Goal: Task Accomplishment & Management: Complete application form

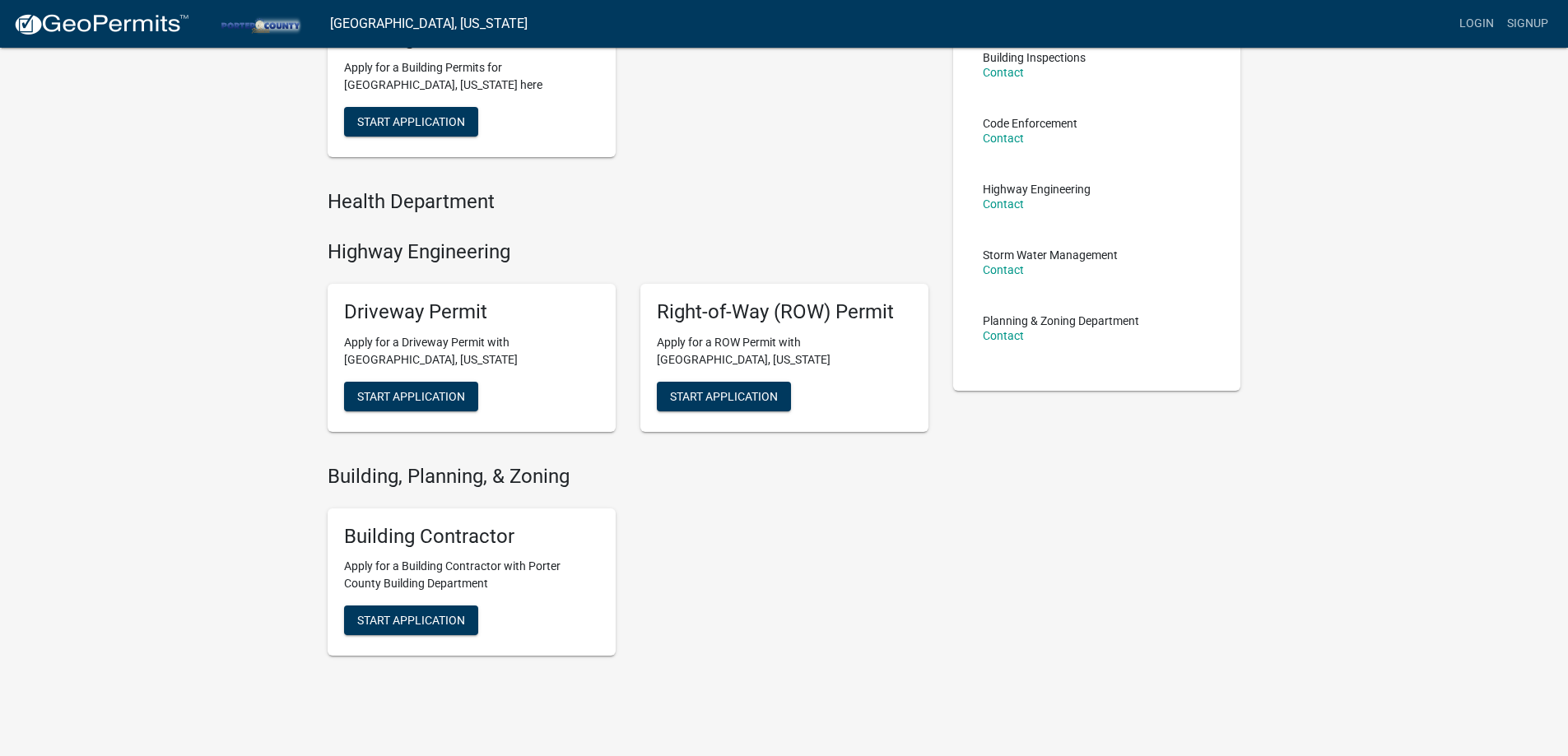
scroll to position [243, 0]
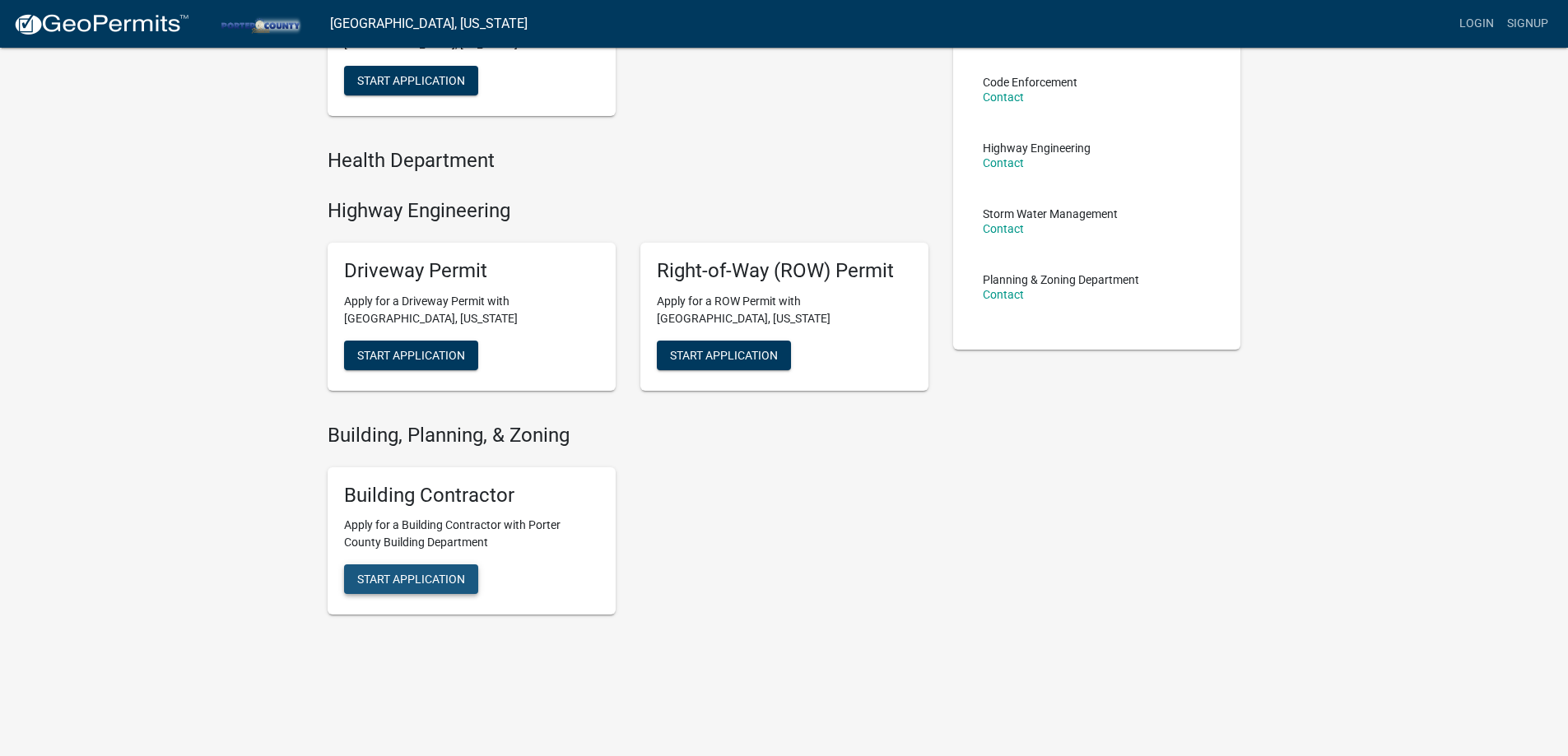
click at [451, 87] on span "Start Application" at bounding box center [411, 80] width 108 height 14
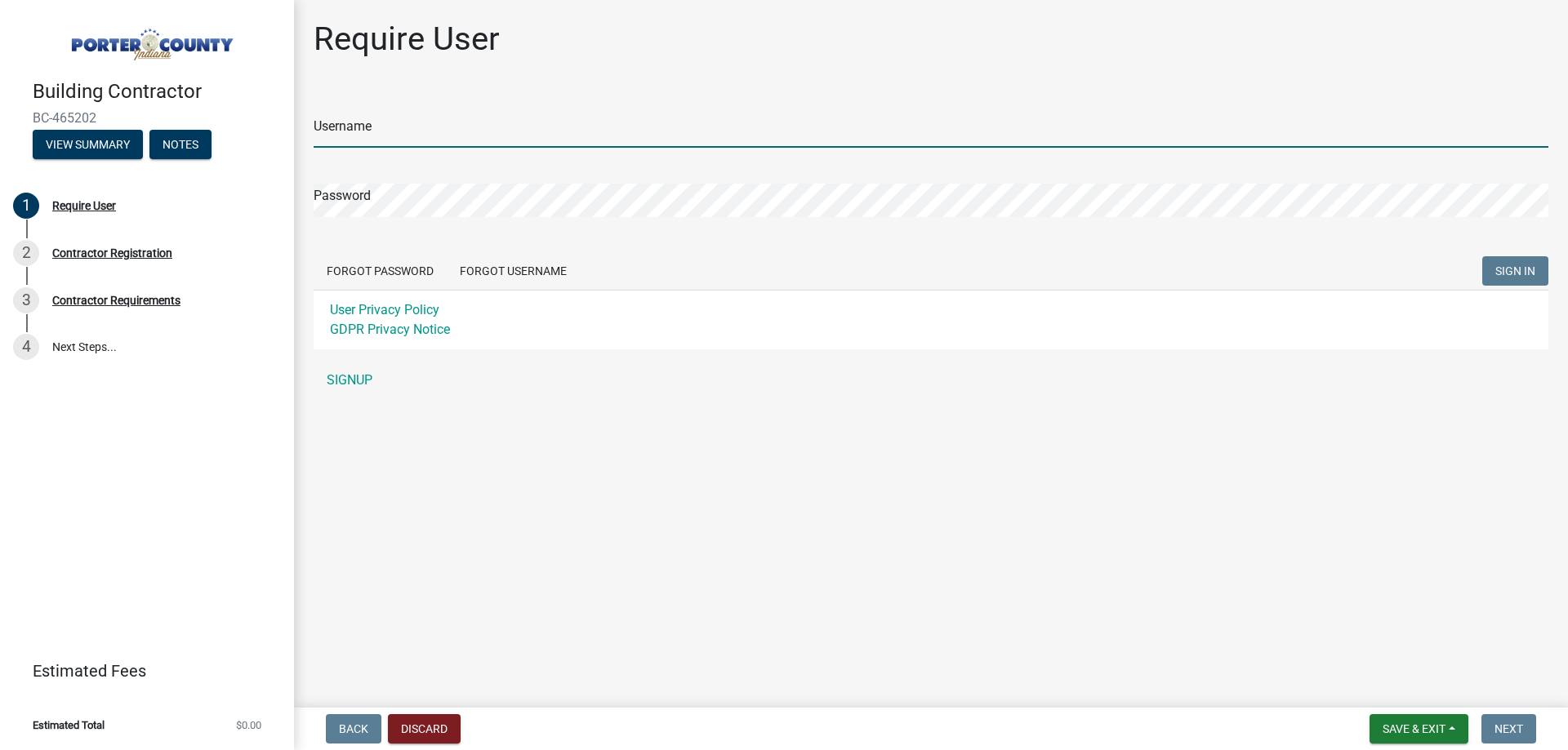
type input "jbwest"
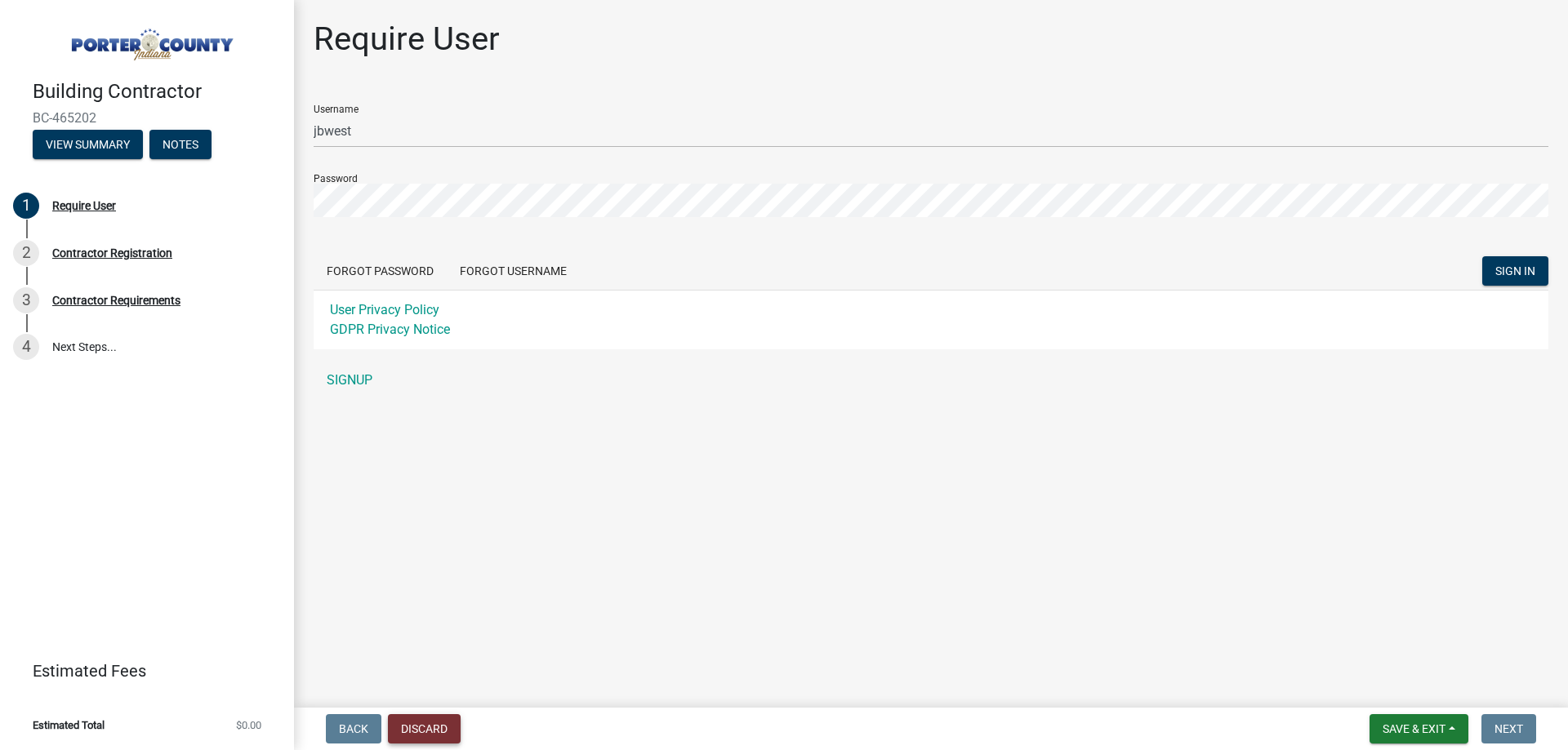
click at [443, 737] on button "Discard" at bounding box center [424, 729] width 72 height 29
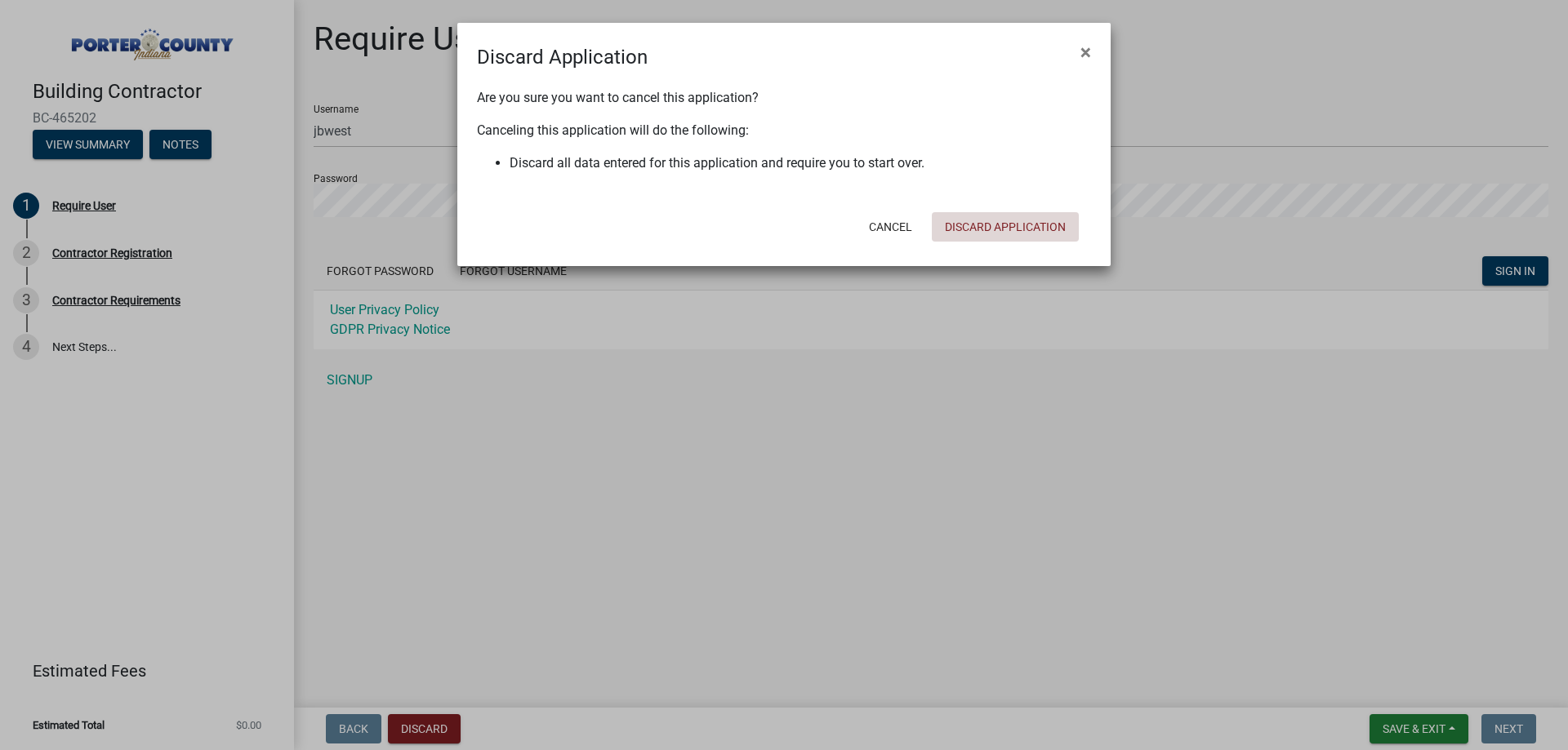
drag, startPoint x: 1043, startPoint y: 225, endPoint x: 1071, endPoint y: 251, distance: 38.2
click at [1043, 226] on button "Discard Application" at bounding box center [1005, 227] width 147 height 29
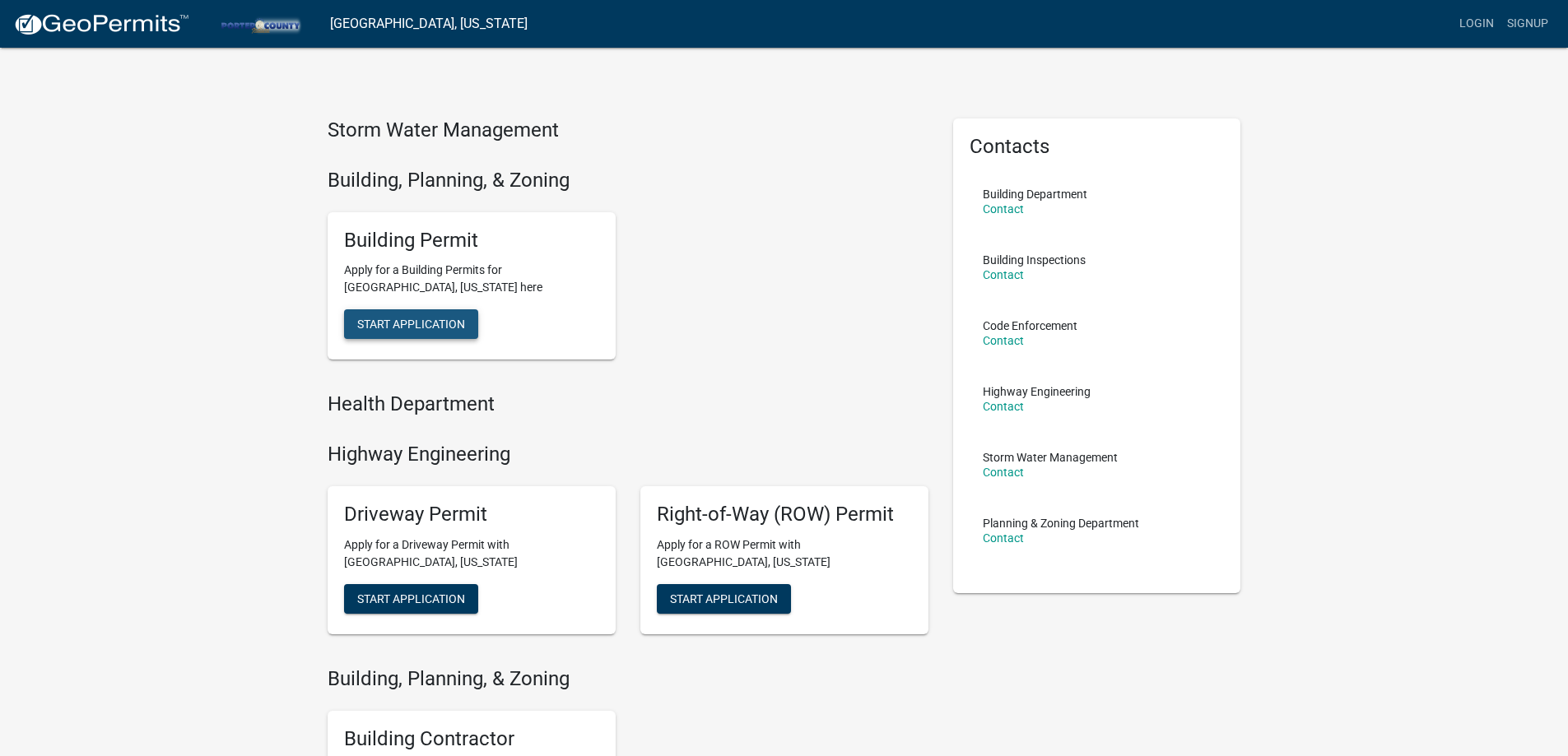
click at [418, 333] on button "Start Application" at bounding box center [411, 323] width 134 height 30
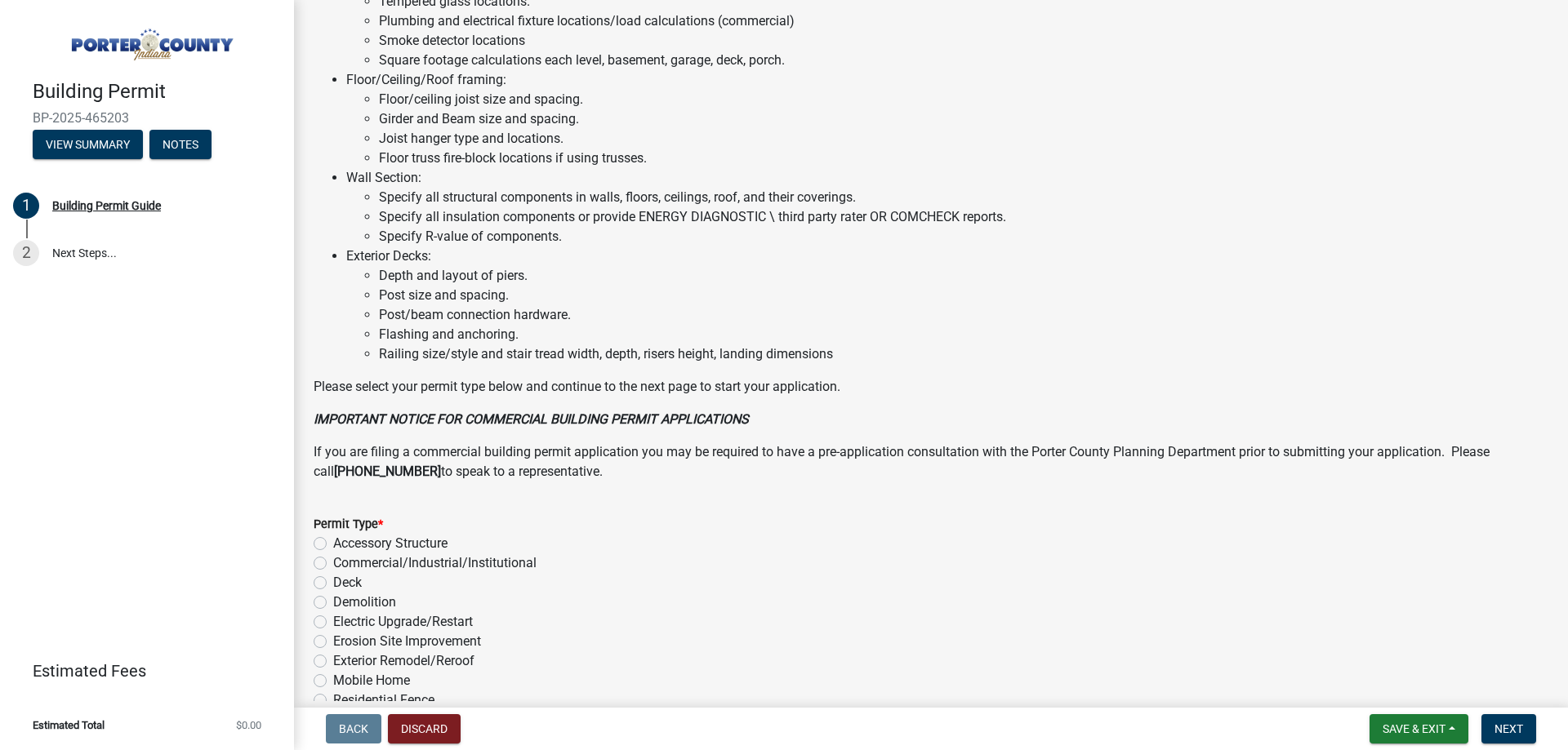
scroll to position [1097, 0]
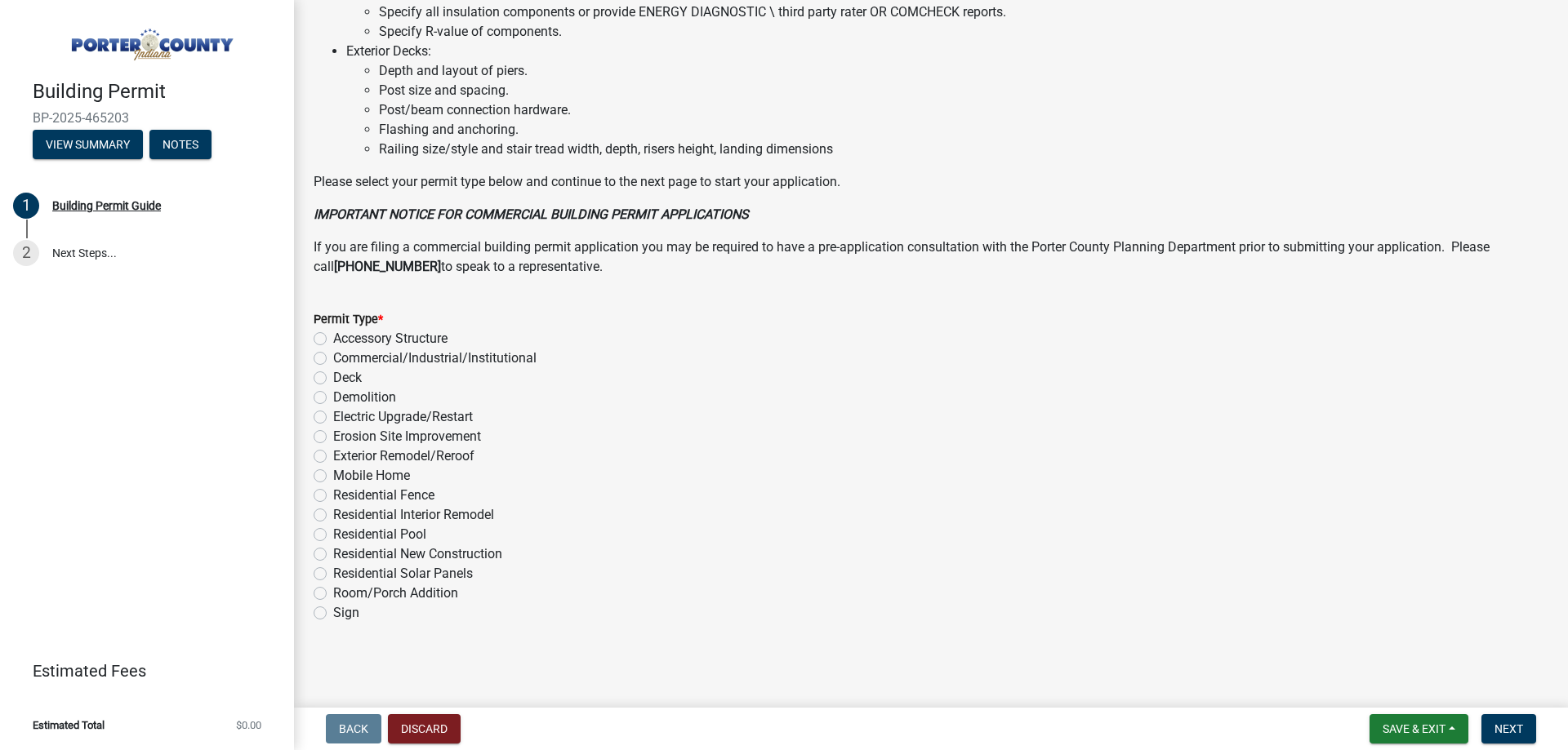
click at [451, 451] on label "Exterior Remodel/Reroof" at bounding box center [404, 457] width 141 height 20
click at [344, 451] on input "Exterior Remodel/Reroof" at bounding box center [339, 452] width 11 height 11
radio input "true"
click at [1507, 722] on span "Next" at bounding box center [1509, 729] width 29 height 13
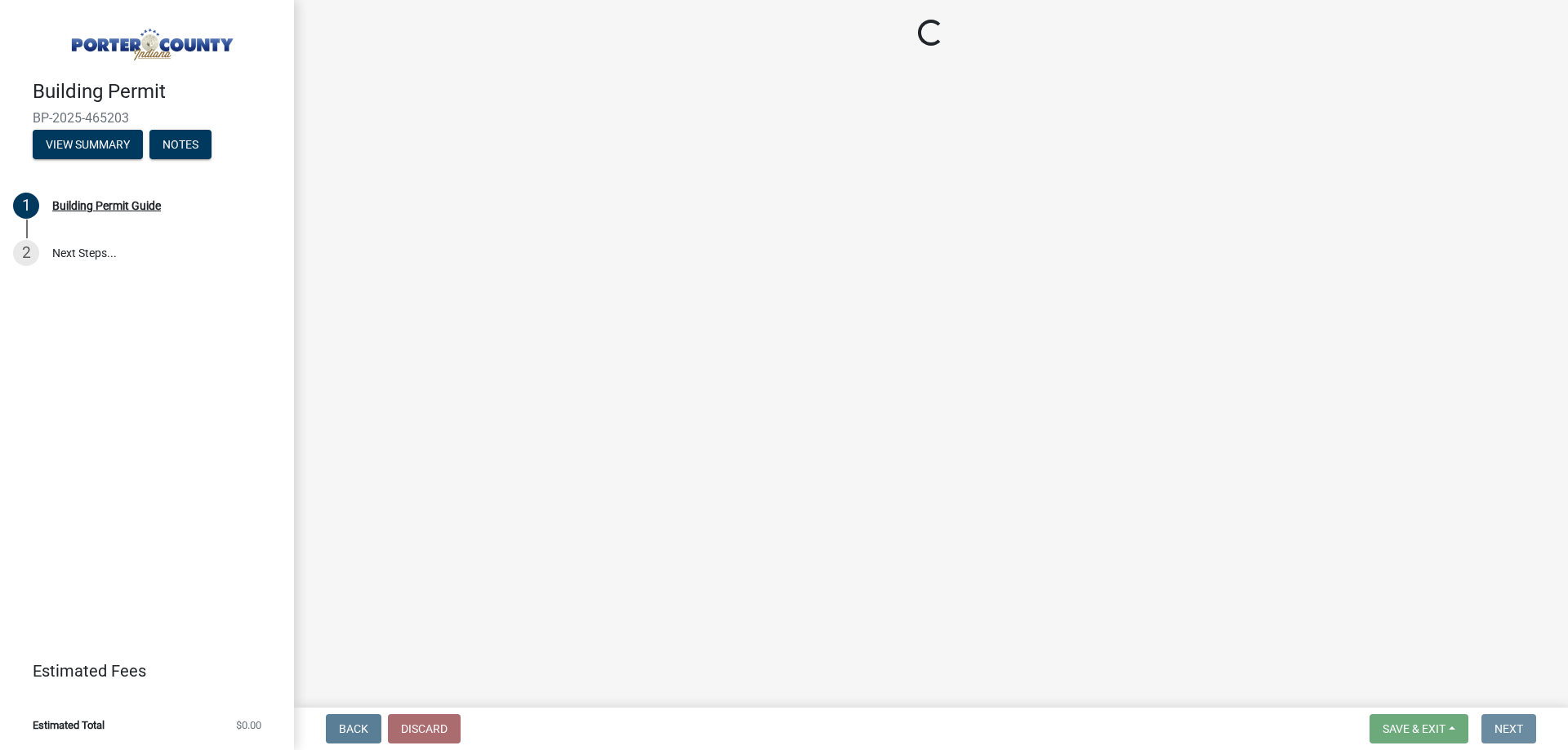
scroll to position [0, 0]
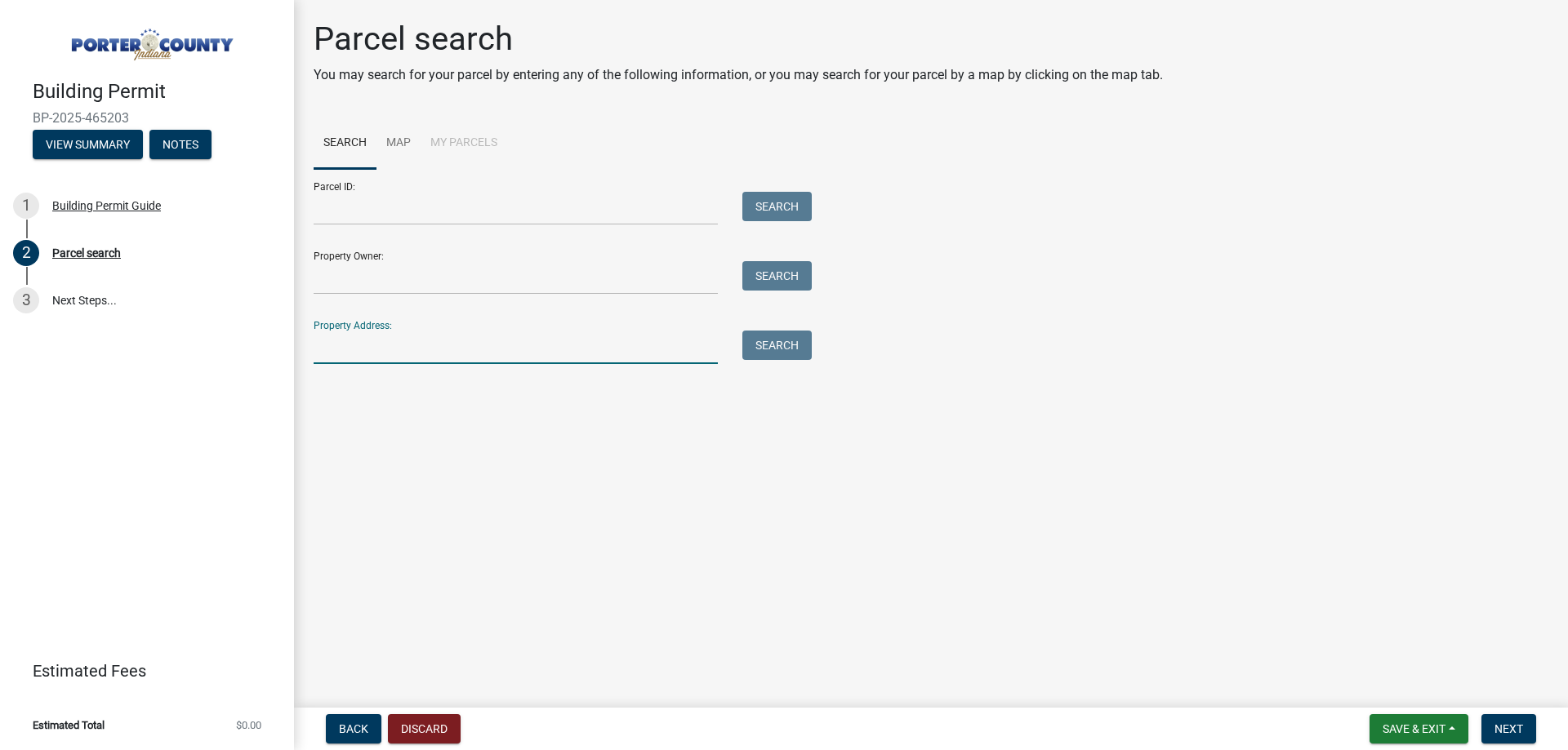
click at [455, 359] on input "Property Address:" at bounding box center [516, 347] width 404 height 33
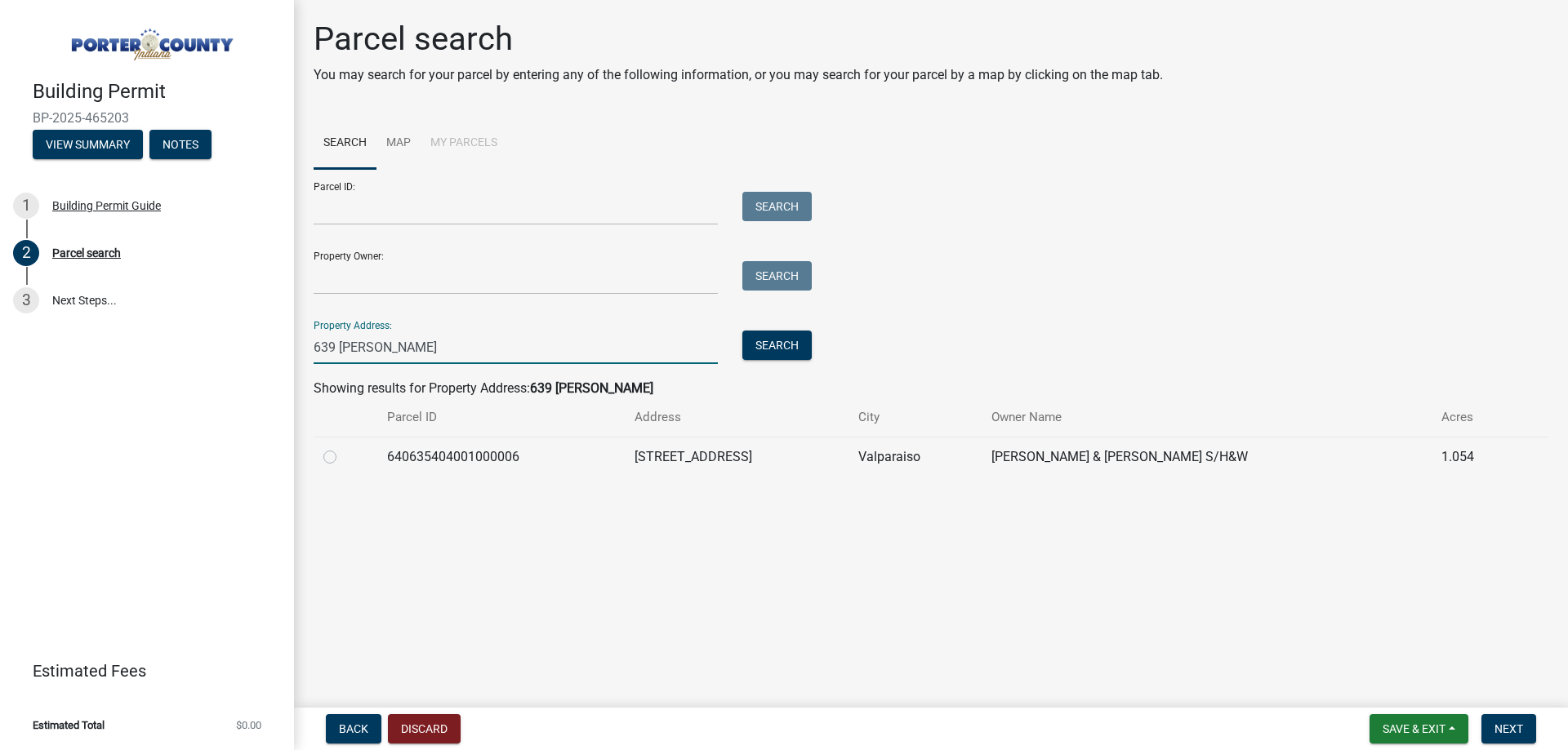
type input "639 [PERSON_NAME]"
click at [343, 448] on label at bounding box center [343, 448] width 0 height 0
click at [343, 454] on input "radio" at bounding box center [349, 453] width 11 height 11
radio input "true"
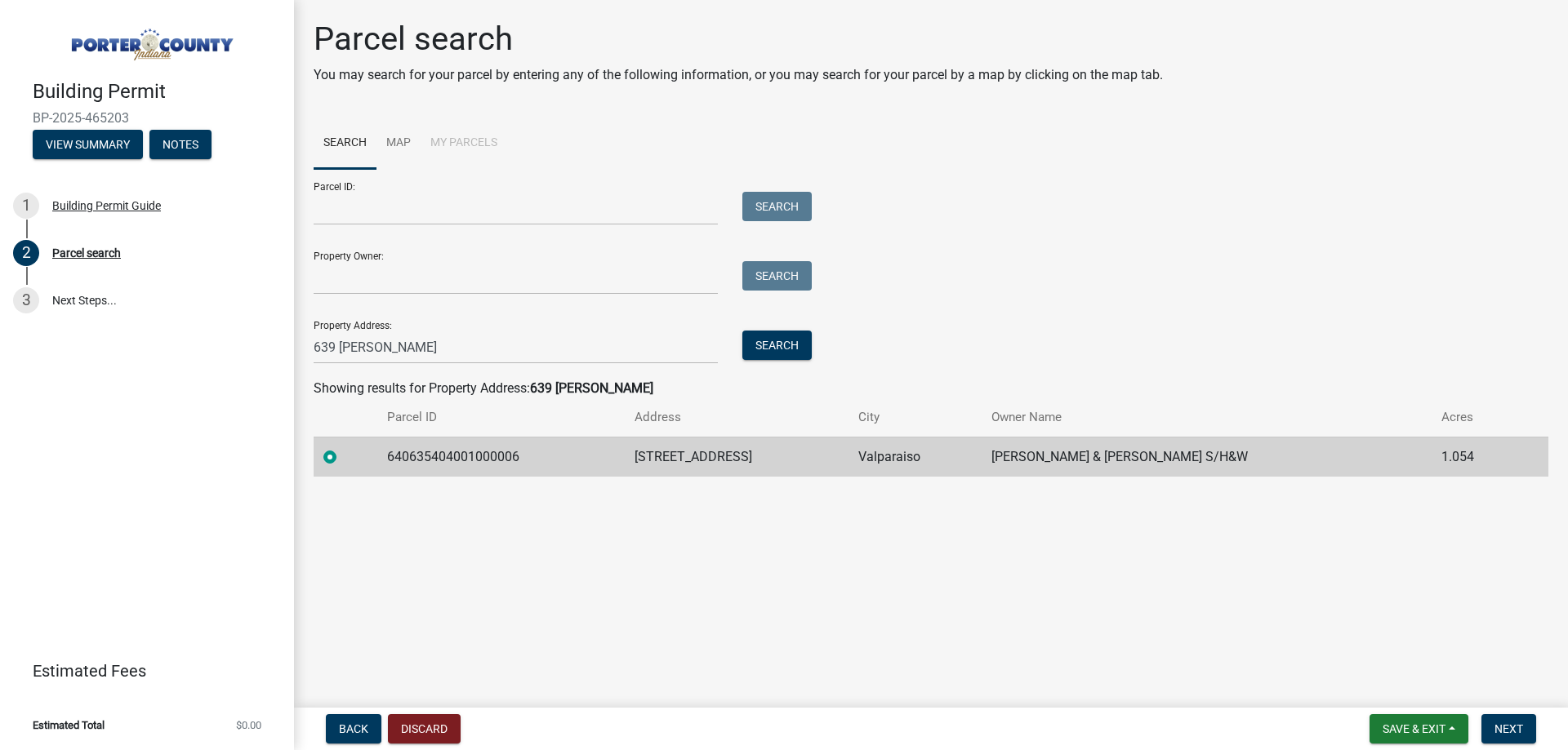
click at [1539, 730] on form "Save & Exit Save Save & Exit Next" at bounding box center [1453, 729] width 180 height 29
click at [1529, 730] on button "Next" at bounding box center [1508, 729] width 55 height 29
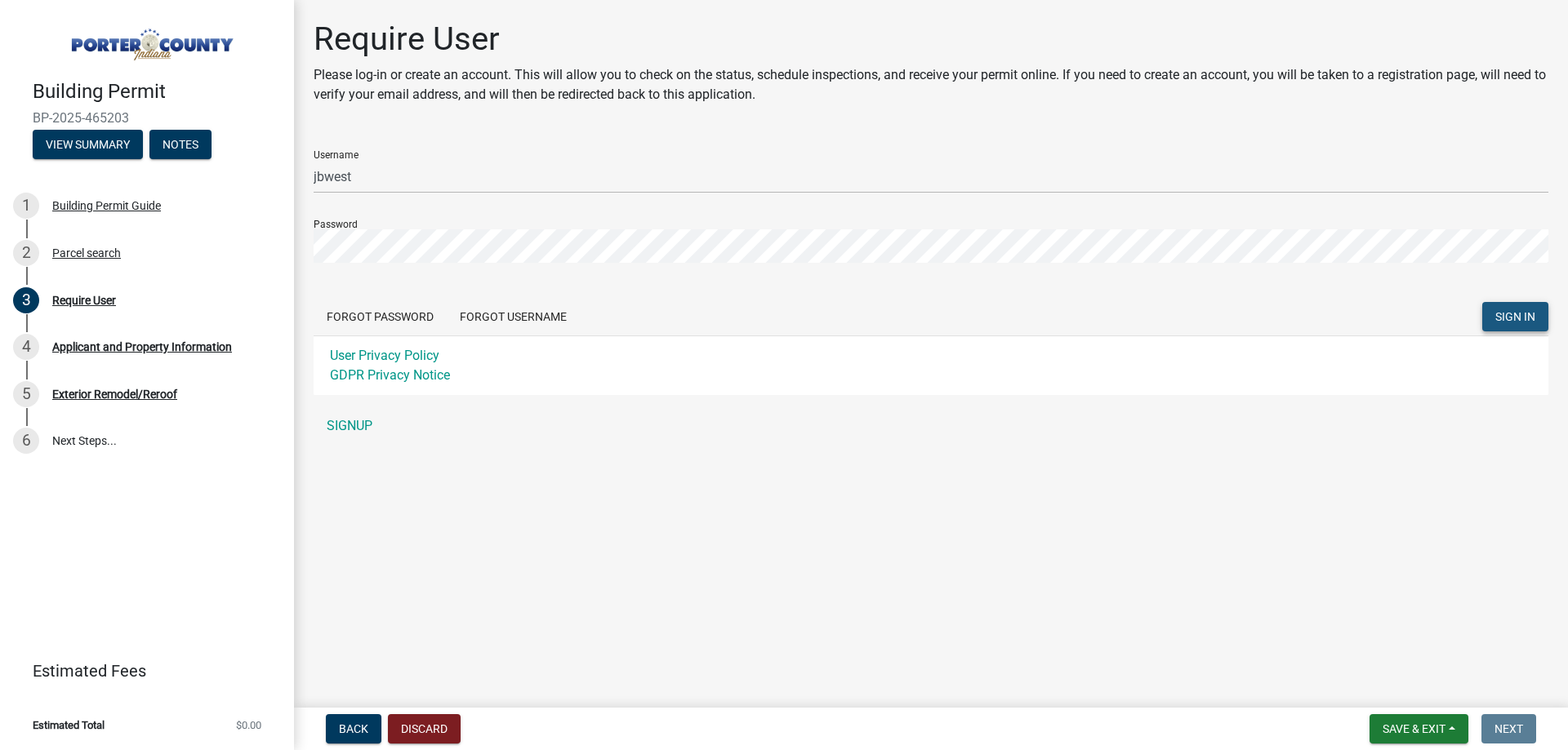
click at [1522, 312] on span "SIGN IN" at bounding box center [1515, 316] width 40 height 13
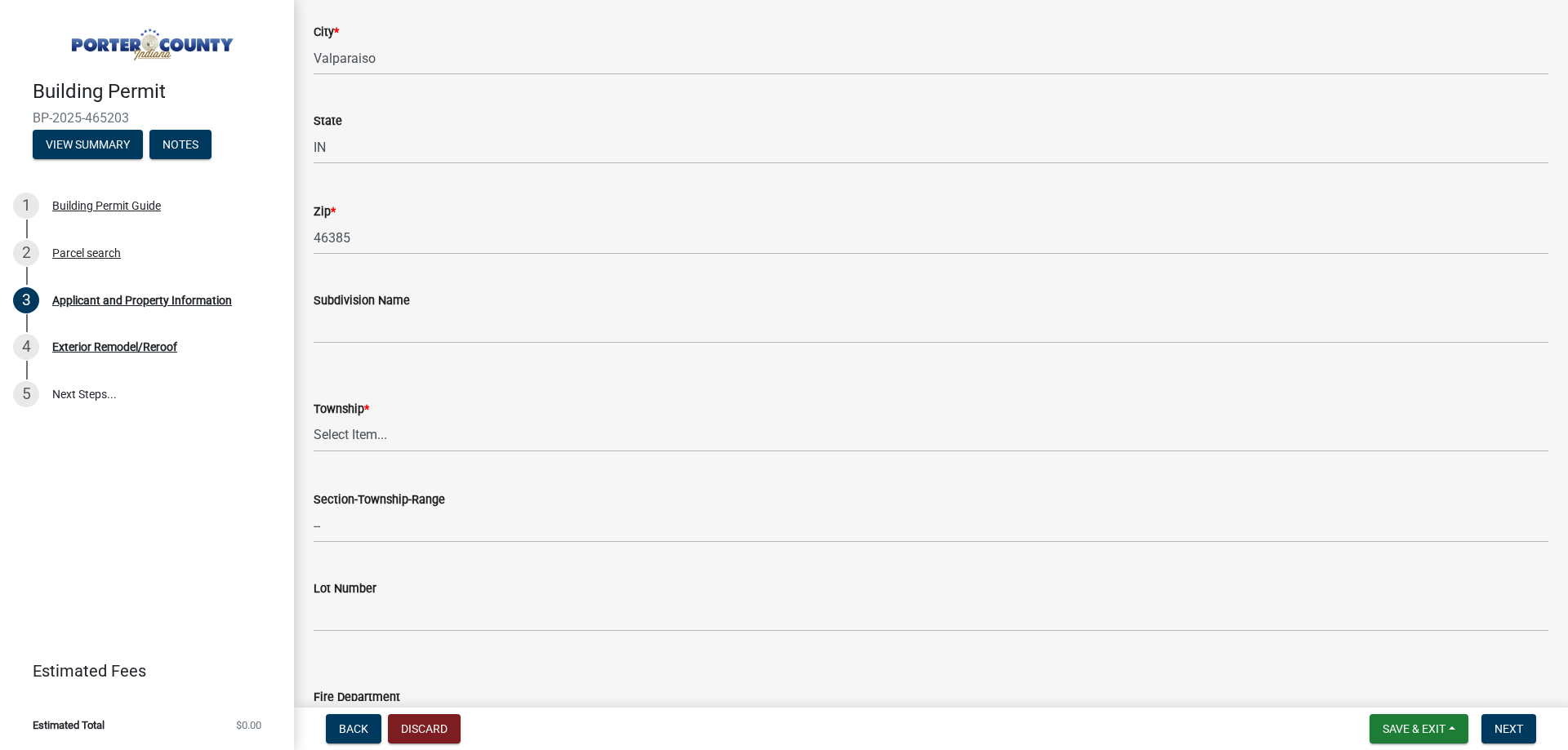
scroll to position [409, 0]
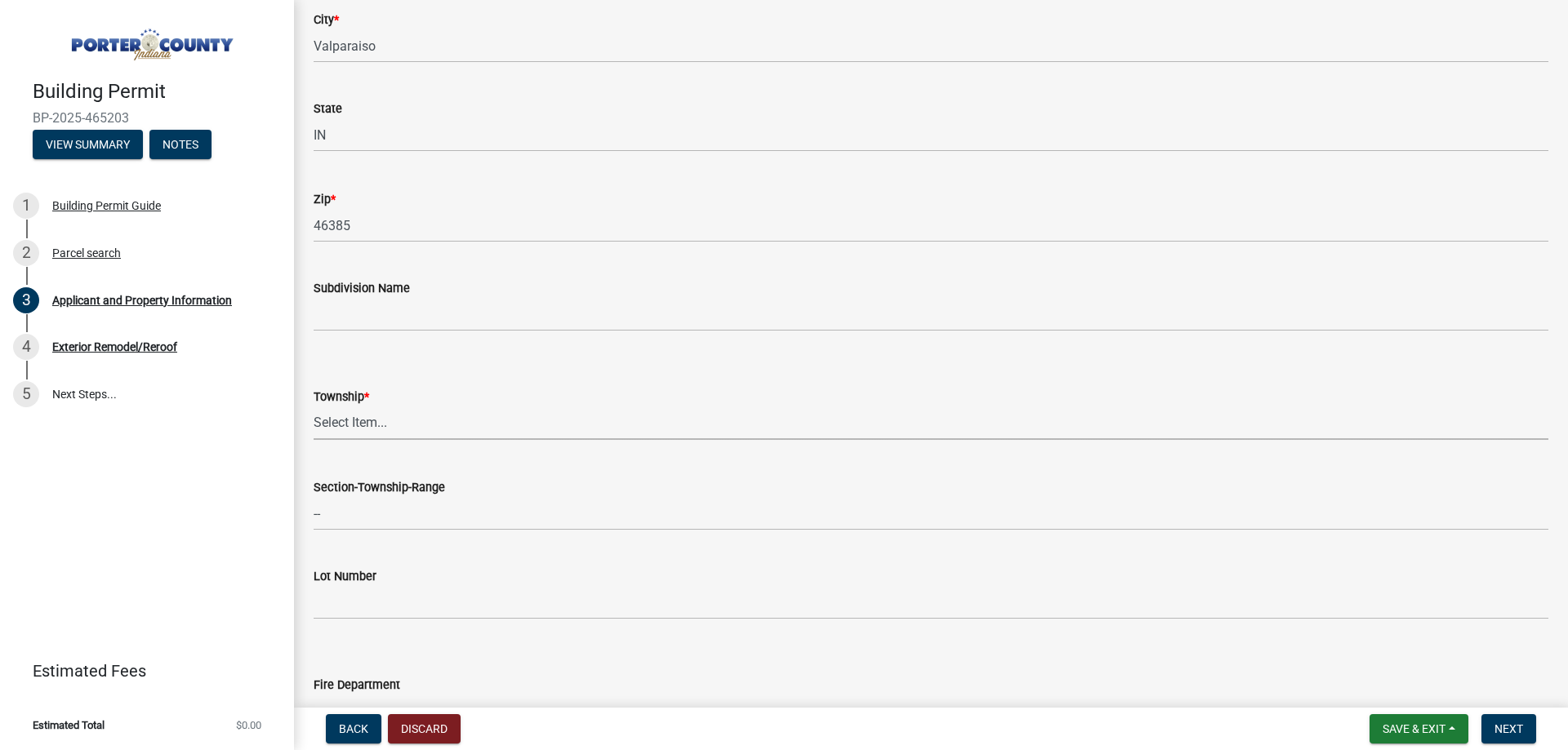
click at [425, 422] on select "Select Item... [PERSON_NAME][GEOGRAPHIC_DATA] [PERSON_NAME][GEOGRAPHIC_DATA] [G…" at bounding box center [931, 423] width 1235 height 33
click at [450, 415] on select "Select Item... [PERSON_NAME][GEOGRAPHIC_DATA] [PERSON_NAME][GEOGRAPHIC_DATA] [G…" at bounding box center [931, 423] width 1235 height 33
click at [314, 407] on select "Select Item... [PERSON_NAME][GEOGRAPHIC_DATA] [PERSON_NAME][GEOGRAPHIC_DATA] [G…" at bounding box center [931, 423] width 1235 height 33
select select "403f4b3c-c23a-4b9f-b6b7-b4f73366513c"
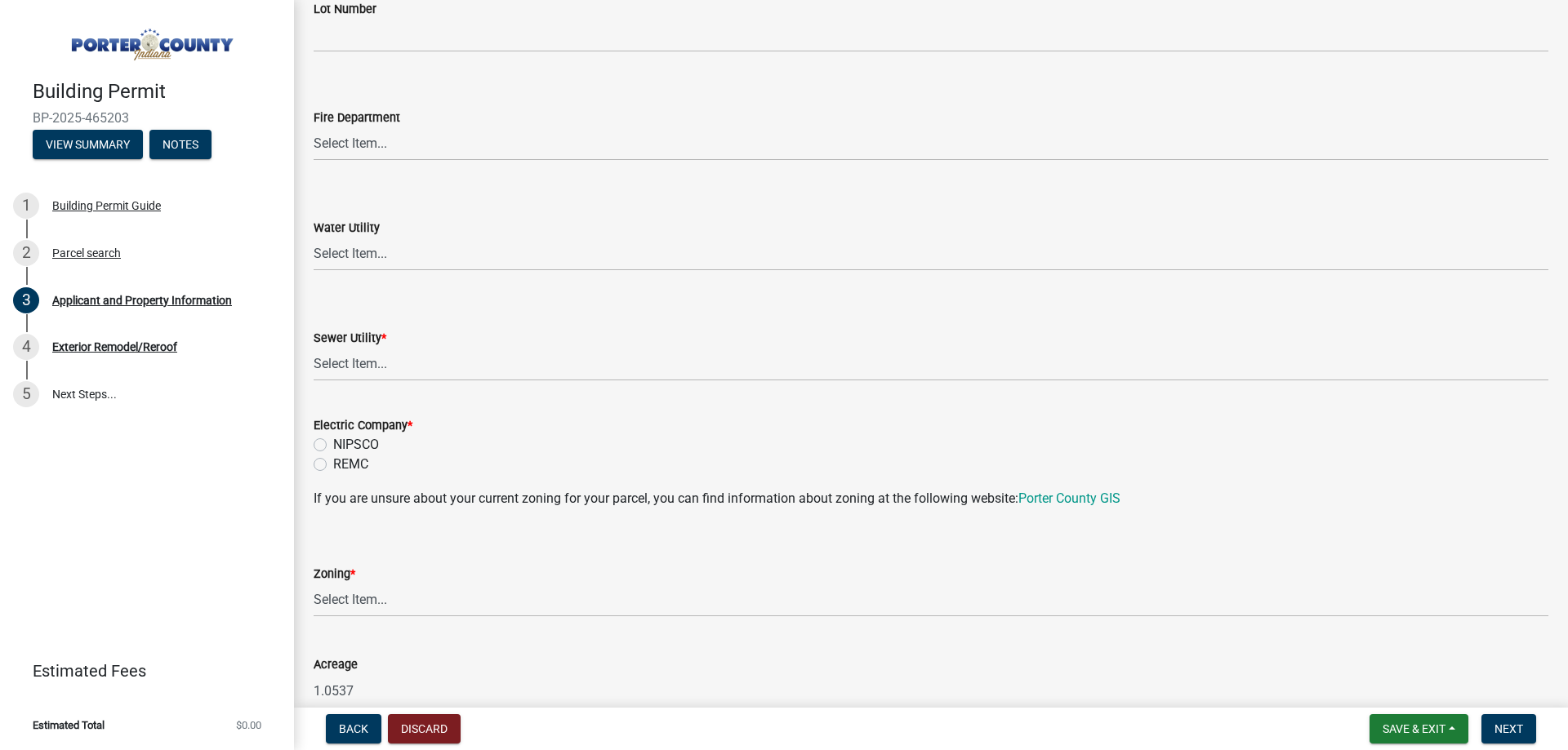
scroll to position [980, 0]
click at [392, 373] on select "Select Item... Aqua [US_STATE] Inc Damon Run Falling Waters Lake Eliza - LEACD …" at bounding box center [931, 360] width 1235 height 33
click at [314, 344] on select "Select Item... Aqua [US_STATE] Inc Damon Run Falling Waters Lake Eliza - LEACD …" at bounding box center [931, 360] width 1235 height 33
select select "ea6751d4-6bf7-4a16-89ee-f7801ab82aa1"
click at [367, 442] on label "NIPSCO" at bounding box center [356, 441] width 46 height 20
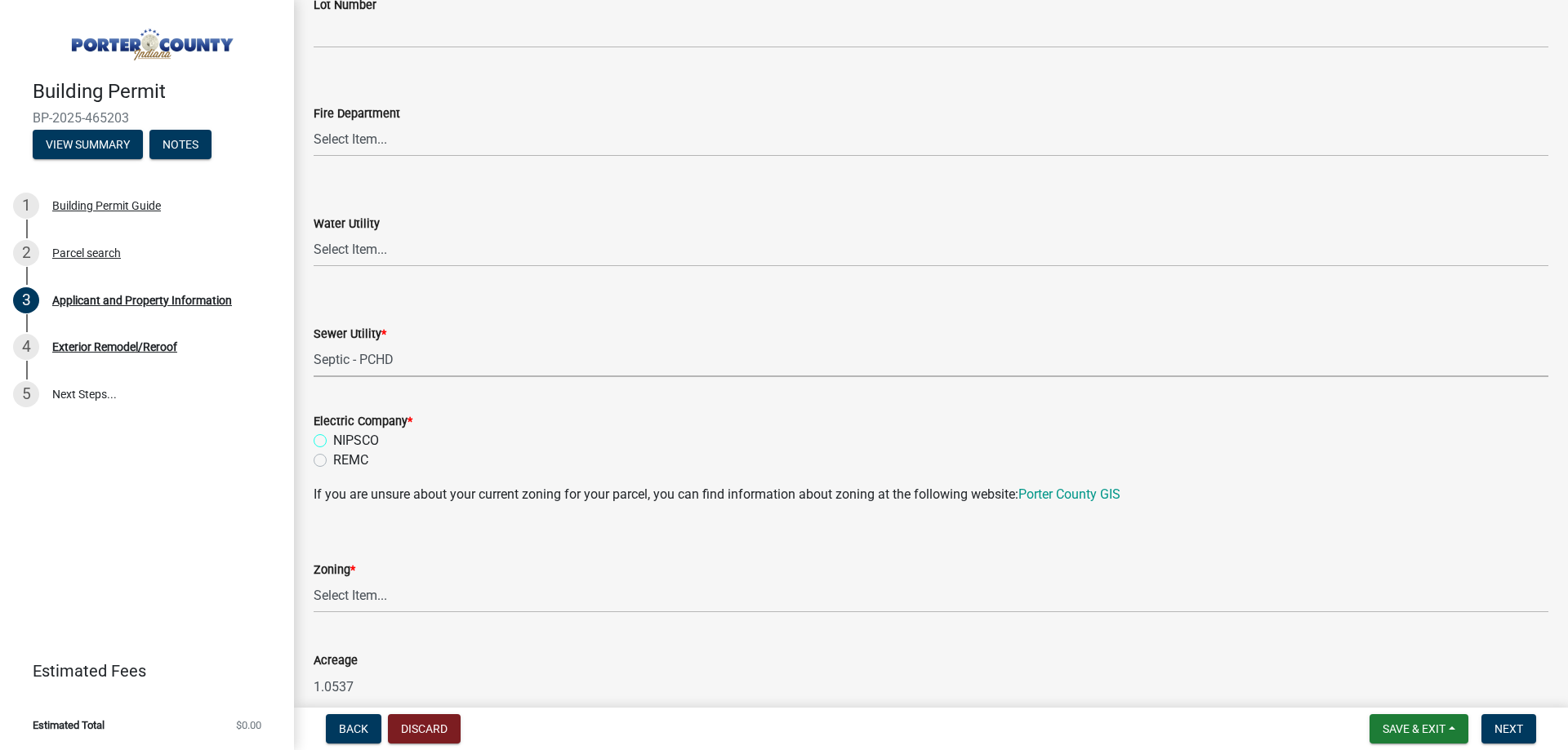
click at [344, 442] on input "NIPSCO" at bounding box center [339, 436] width 11 height 11
radio input "true"
click at [384, 591] on select "Select Item... A1 A2 CH CM CN I1 I2 I3 IN MP OT P1 P2 PUD R1 R2 R3 R4 RL RR" at bounding box center [931, 596] width 1235 height 33
click at [314, 580] on select "Select Item... A1 A2 CH CM CN I1 I2 I3 IN MP OT P1 P2 PUD R1 R2 R3 R4 RL RR" at bounding box center [931, 596] width 1235 height 33
select select "92efe679-05f4-414a-9426-51627fba5de6"
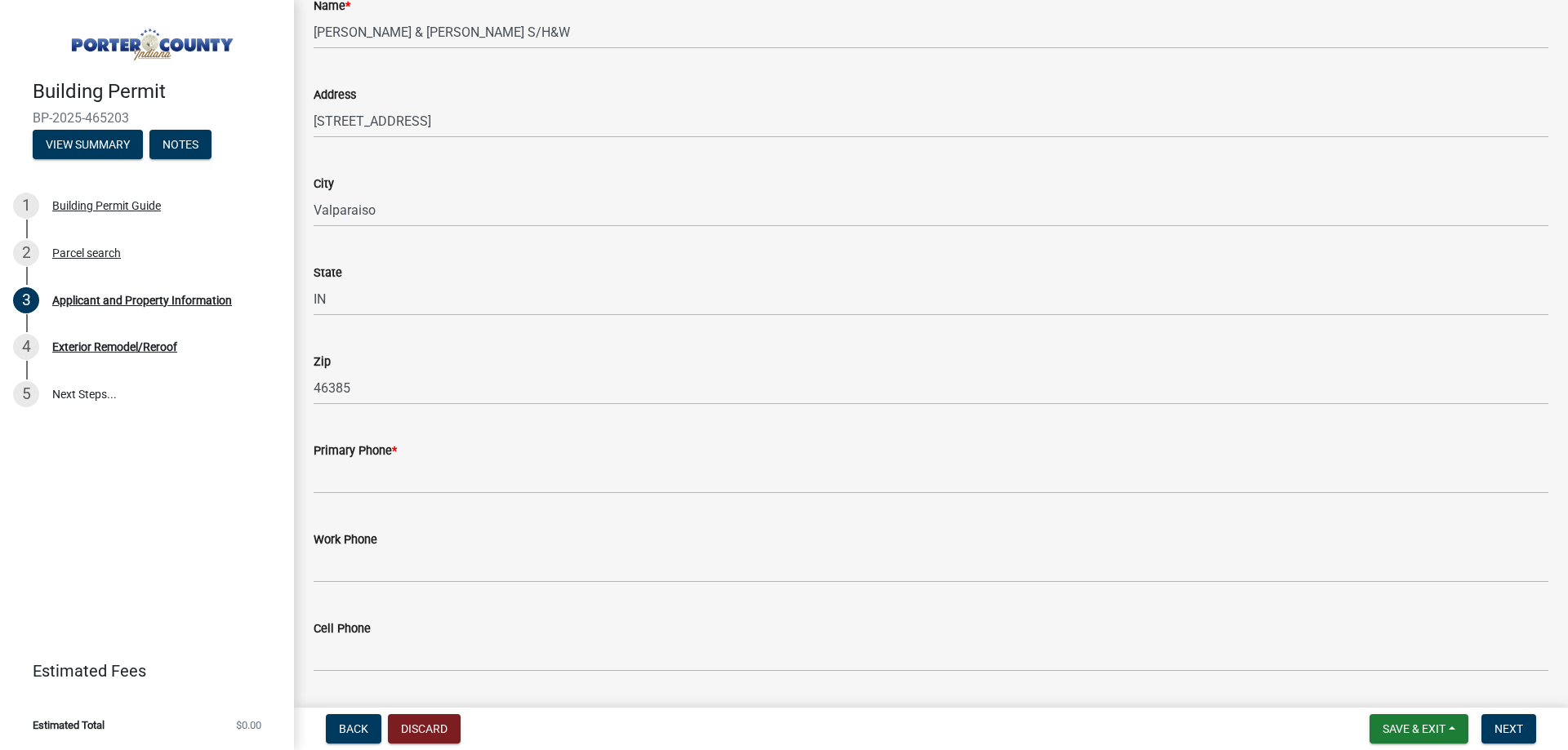
scroll to position [1797, 0]
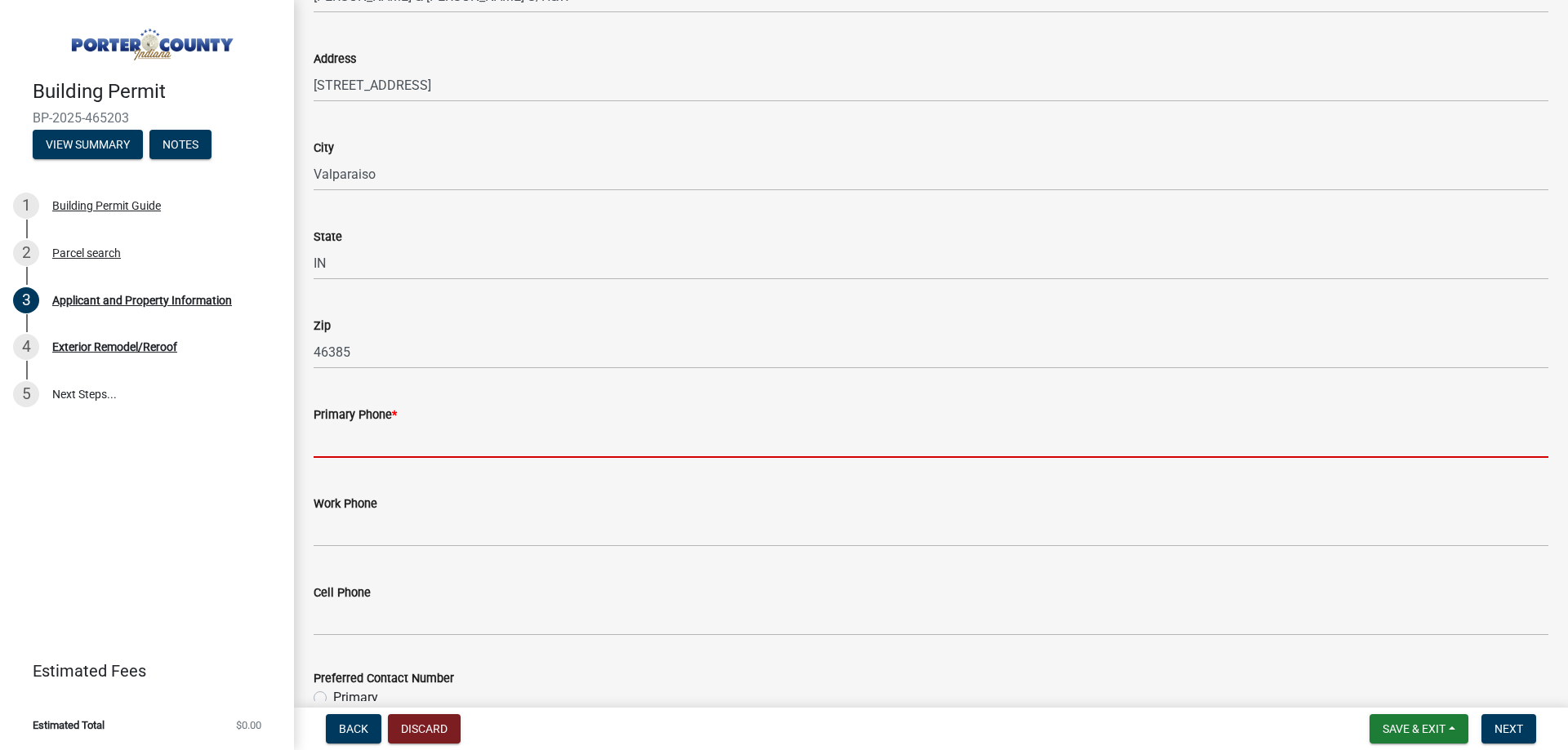
click at [476, 456] on input "Primary Phone *" at bounding box center [931, 441] width 1235 height 33
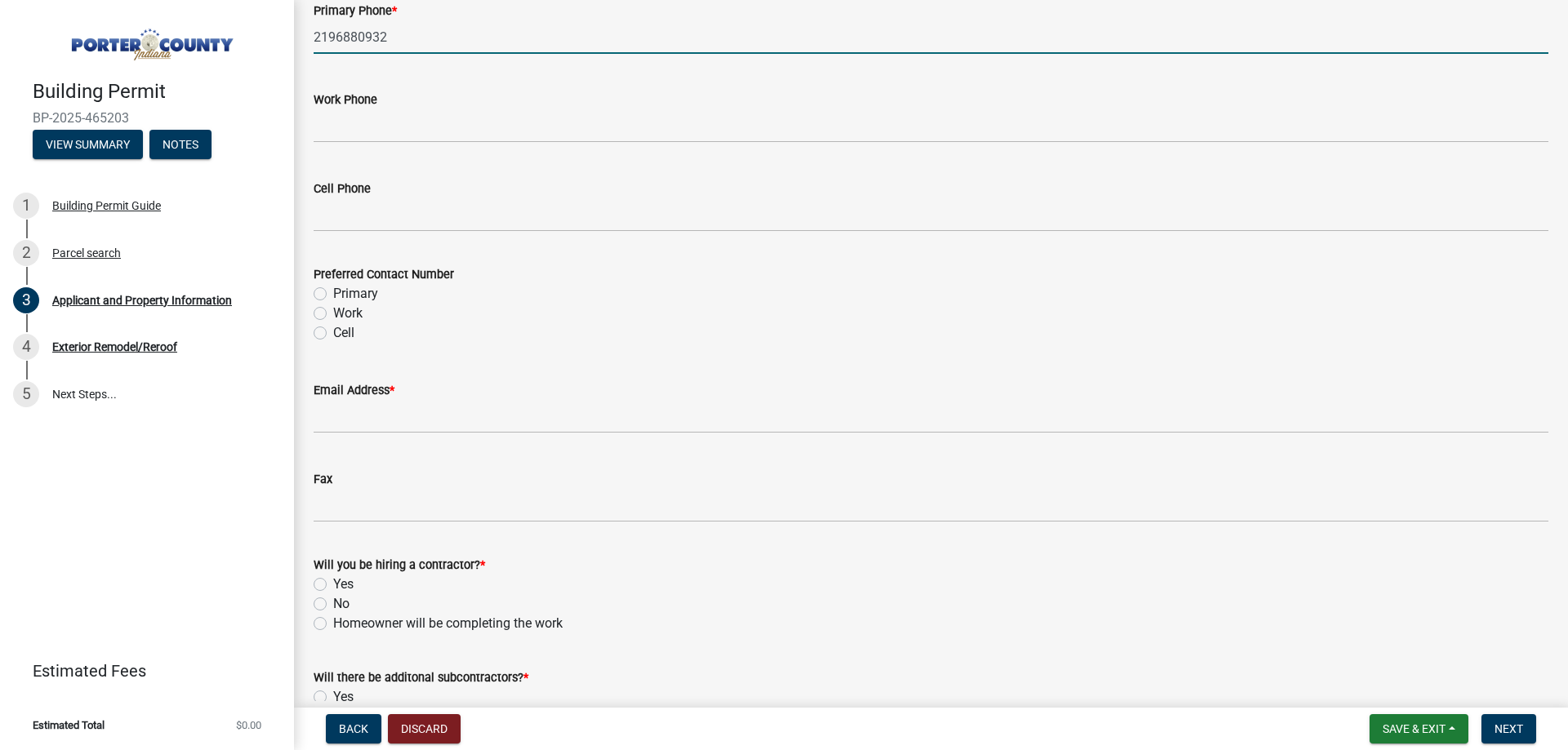
scroll to position [2287, 0]
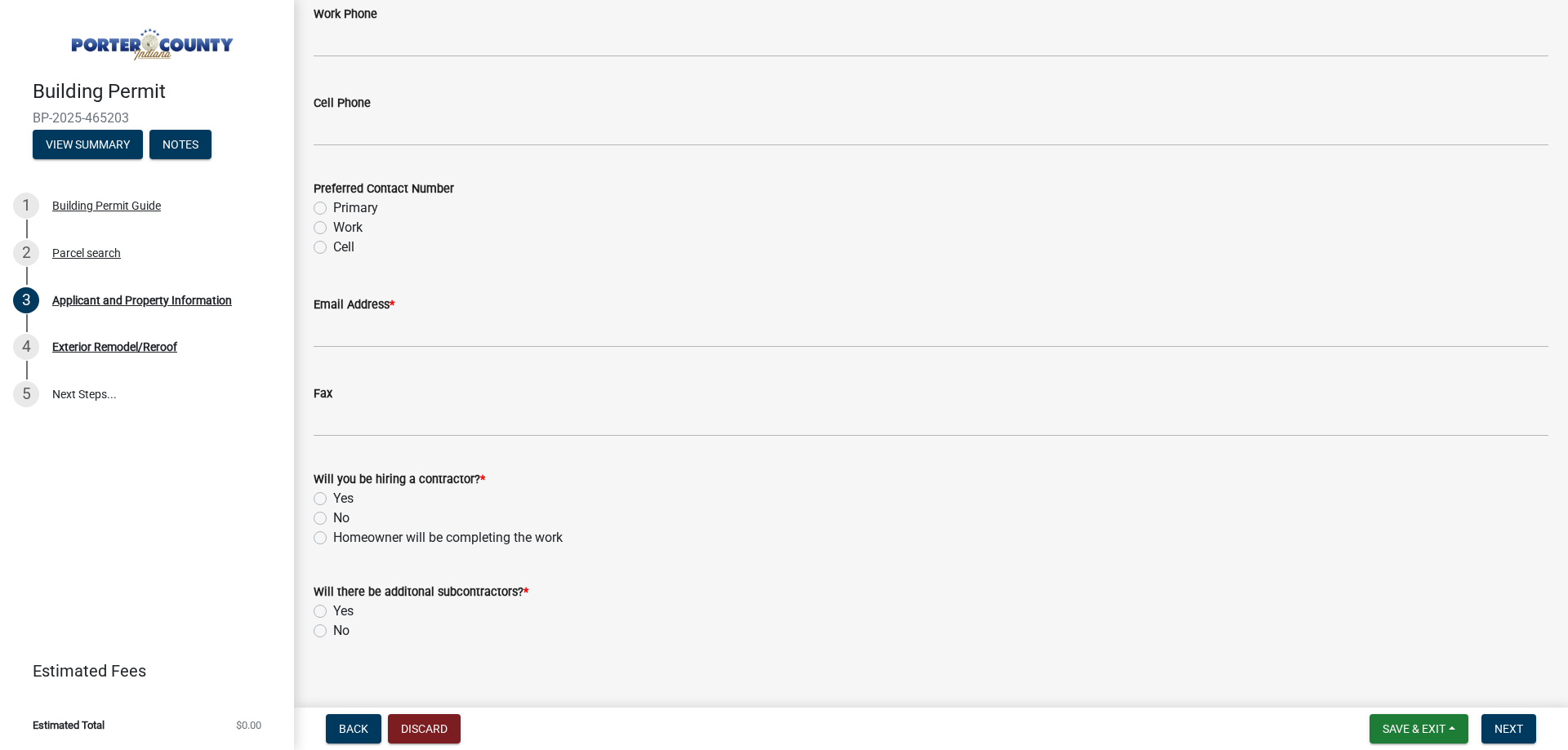
type input "2196880932"
click at [373, 351] on wm-data-entity-input "Email Address *" at bounding box center [931, 316] width 1235 height 89
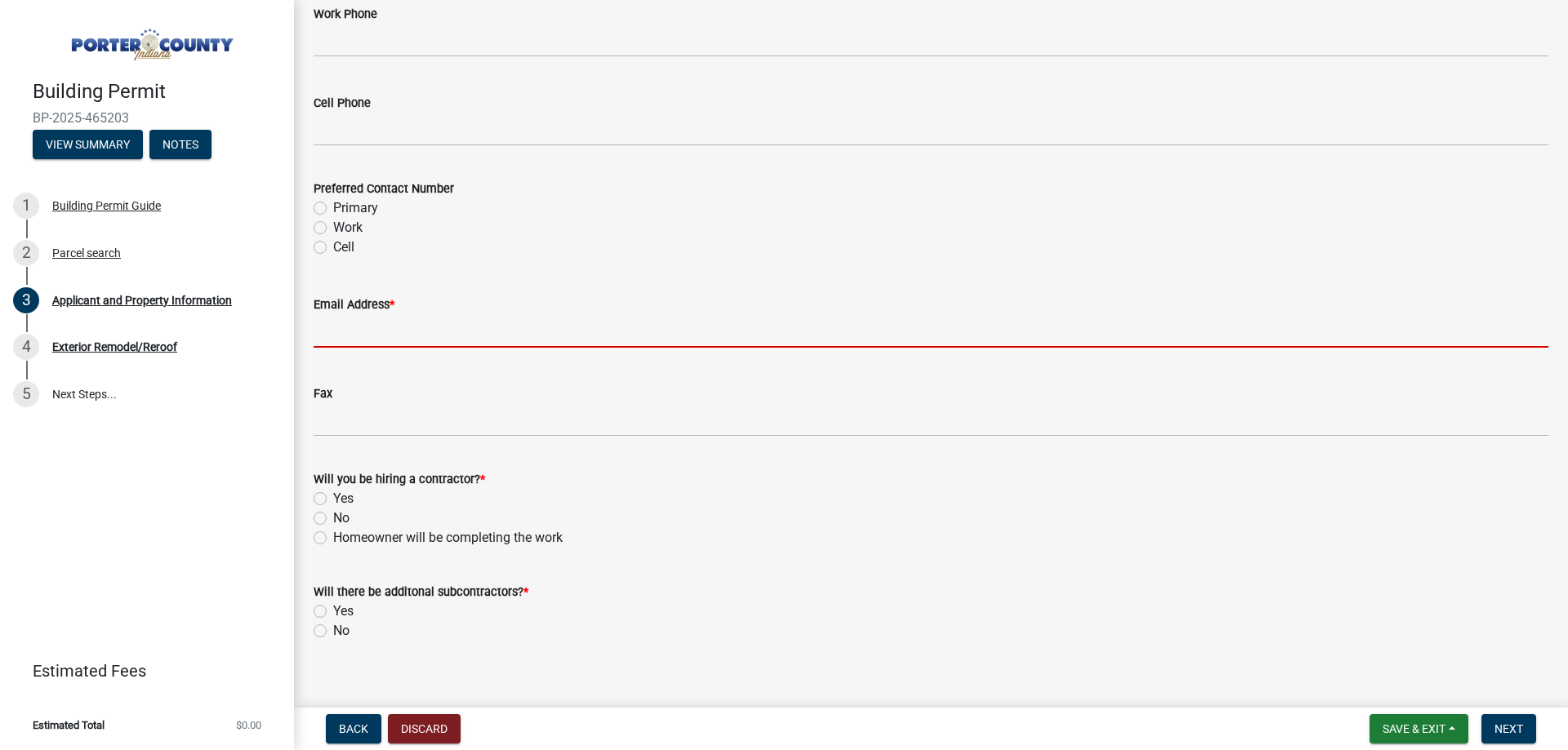
click at [374, 341] on input "Email Address *" at bounding box center [931, 331] width 1235 height 33
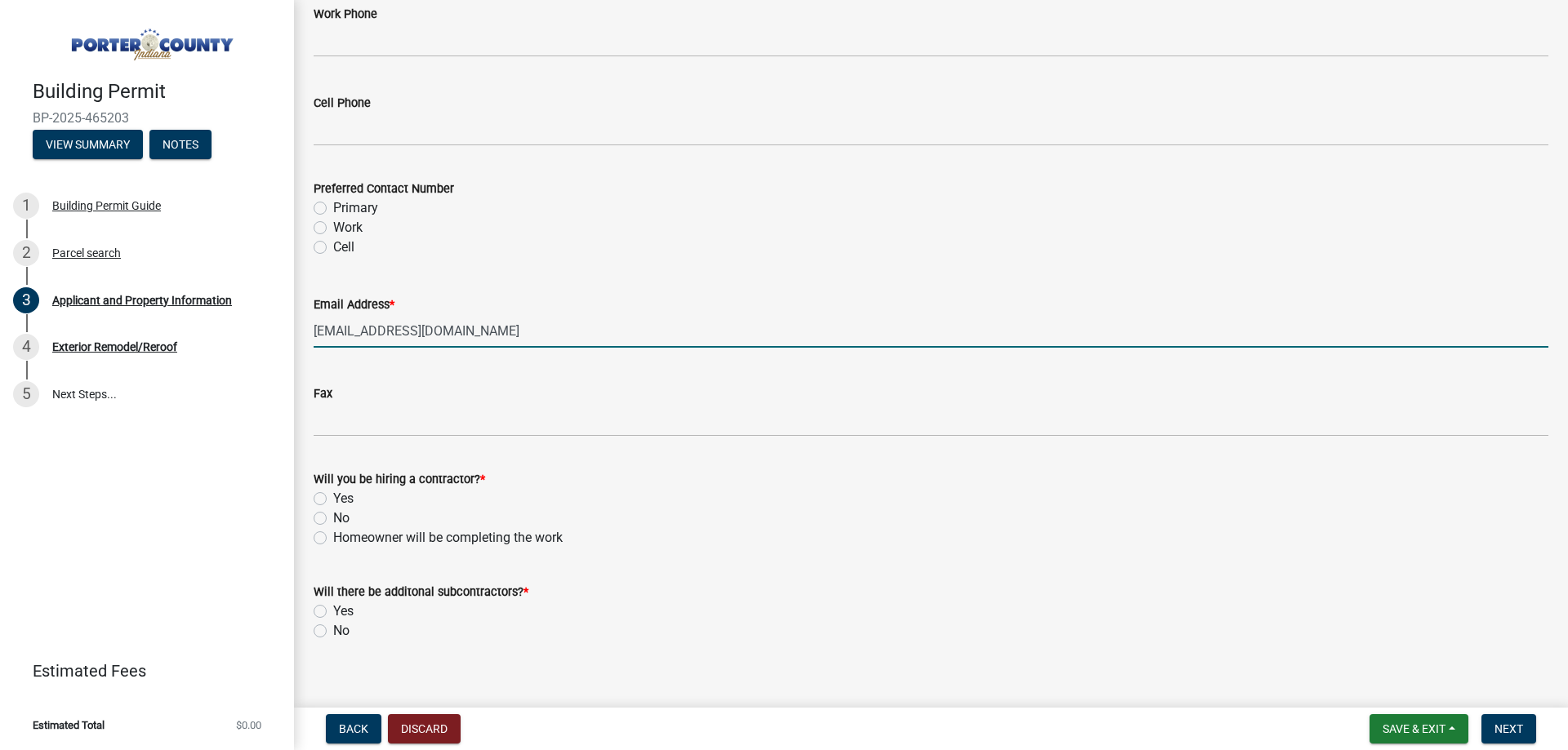
type input "[EMAIL_ADDRESS][DOMAIN_NAME]"
click at [351, 503] on label "Yes" at bounding box center [343, 499] width 21 height 20
click at [344, 500] on input "Yes" at bounding box center [339, 494] width 11 height 11
radio input "true"
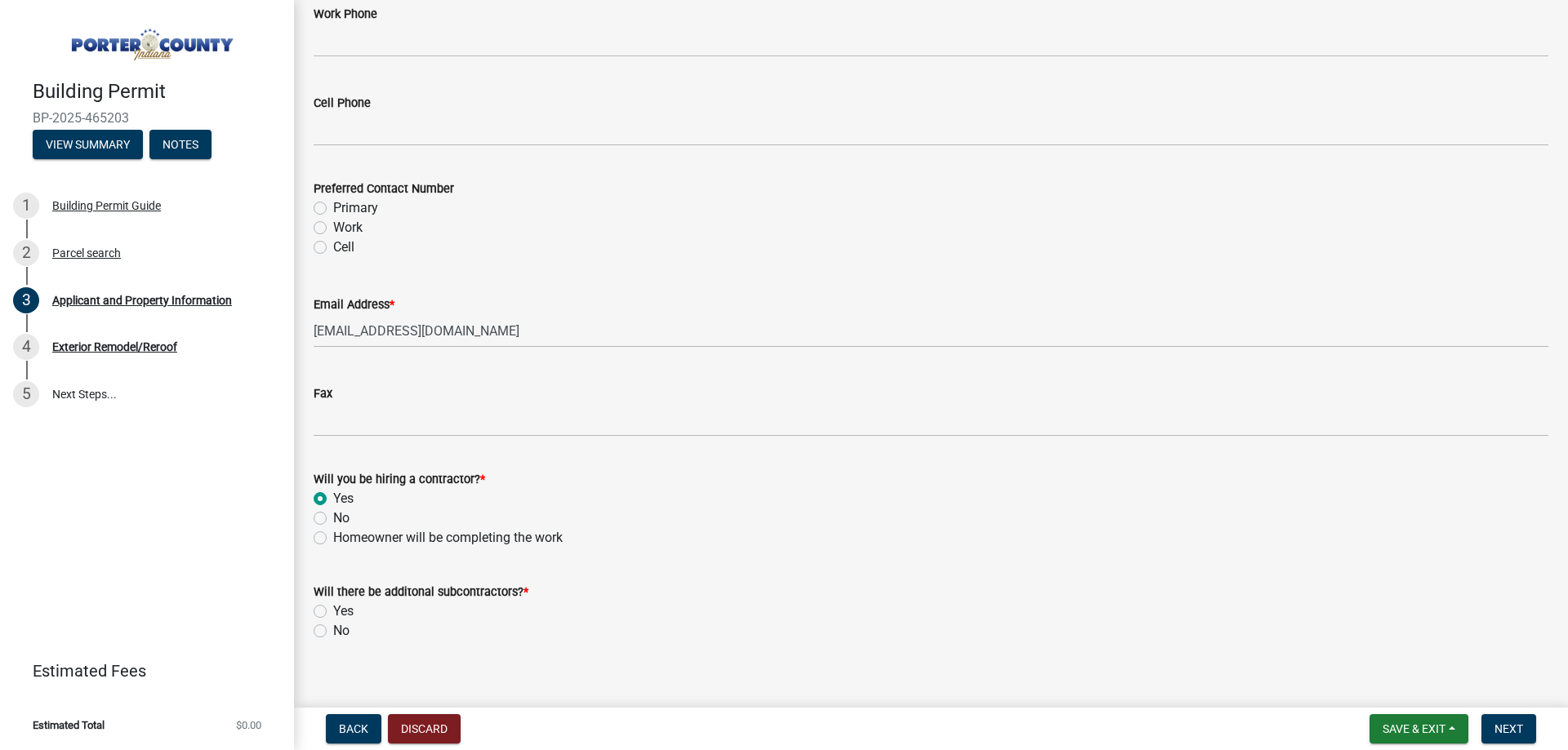
click at [351, 632] on div "No" at bounding box center [931, 631] width 1235 height 20
click at [347, 632] on label "No" at bounding box center [341, 631] width 16 height 20
click at [344, 632] on input "No" at bounding box center [339, 627] width 11 height 11
radio input "true"
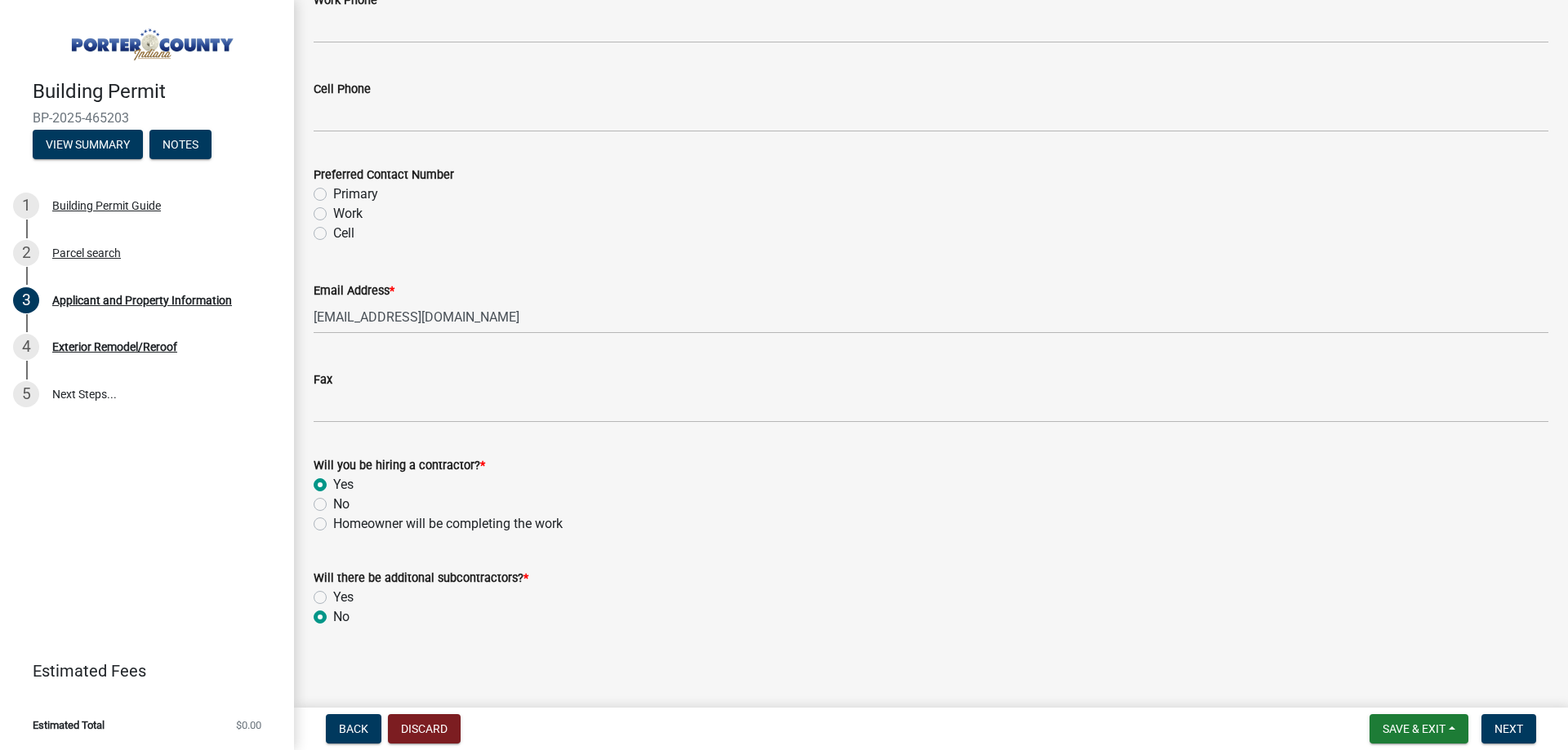
scroll to position [2305, 0]
click at [1505, 727] on span "Next" at bounding box center [1509, 729] width 29 height 13
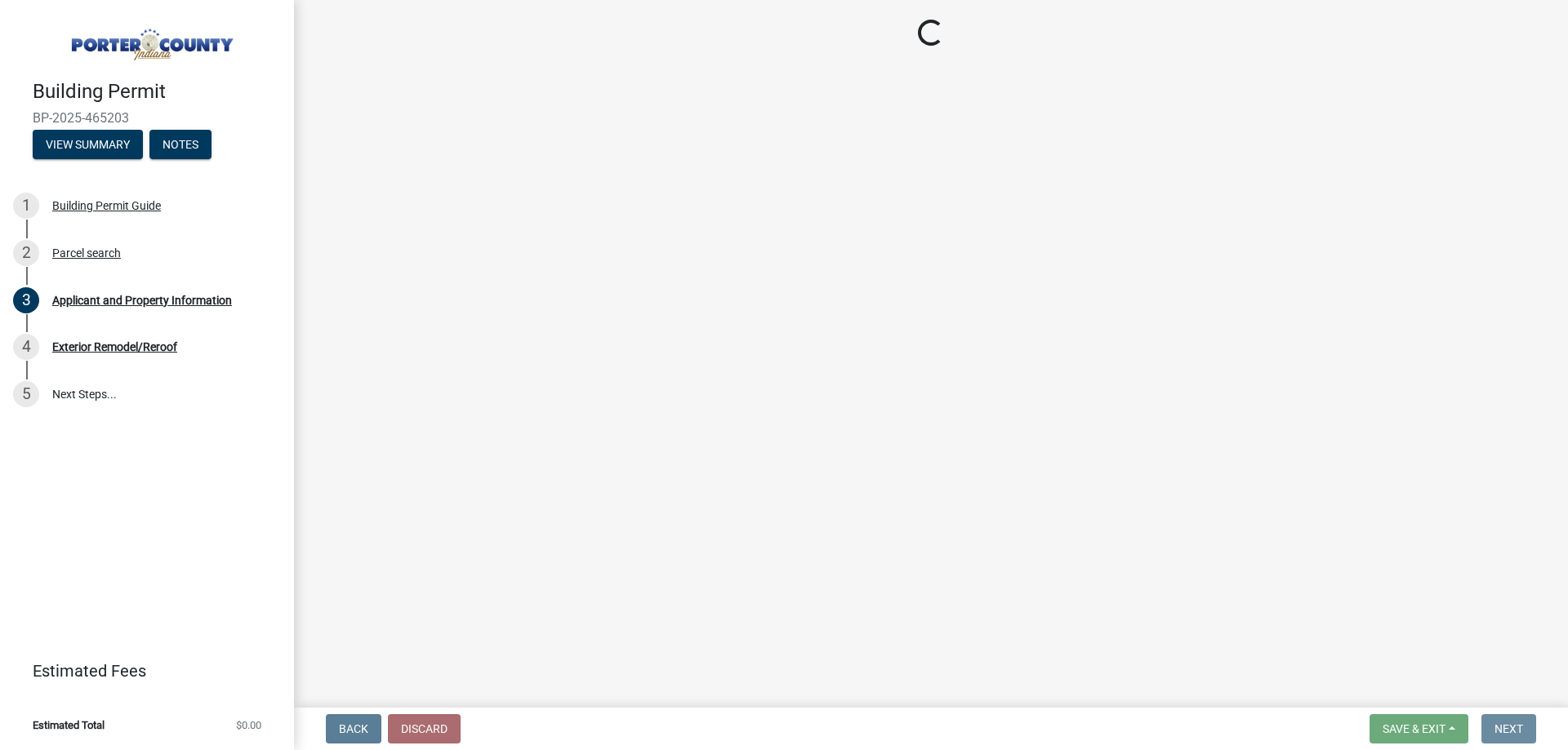
scroll to position [0, 0]
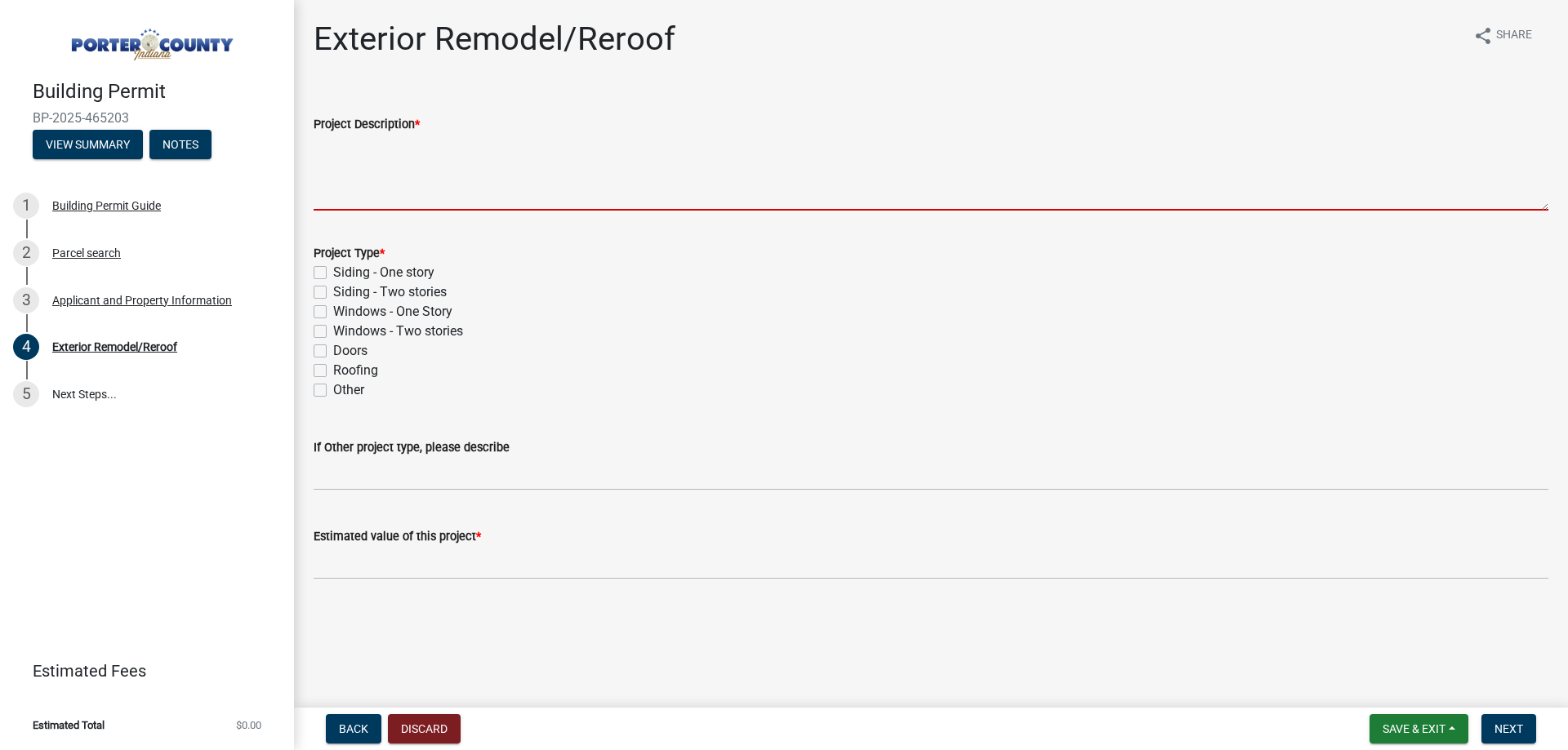
click at [431, 171] on textarea "Project Description *" at bounding box center [931, 173] width 1235 height 77
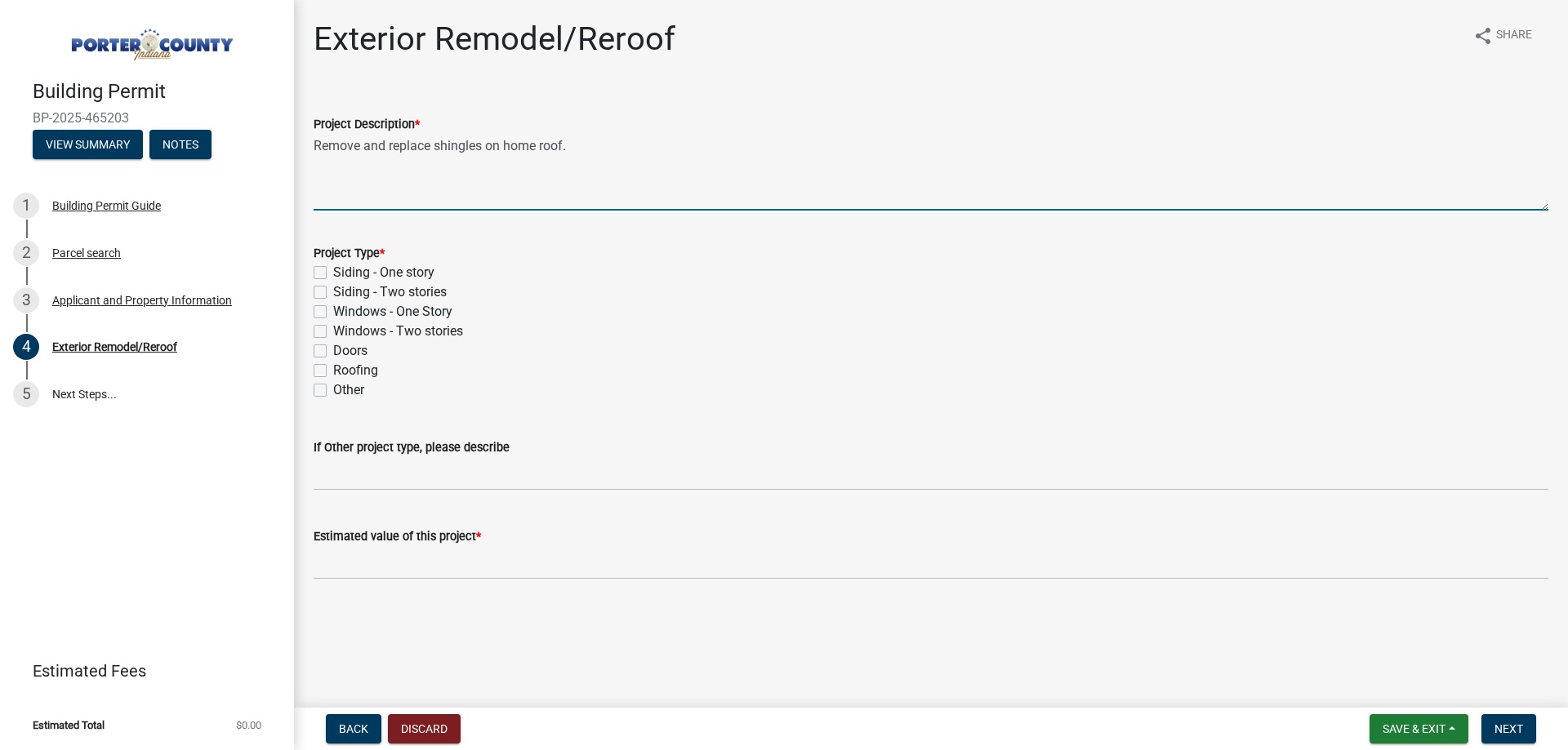
type textarea "Remove and replace shingles on home roof."
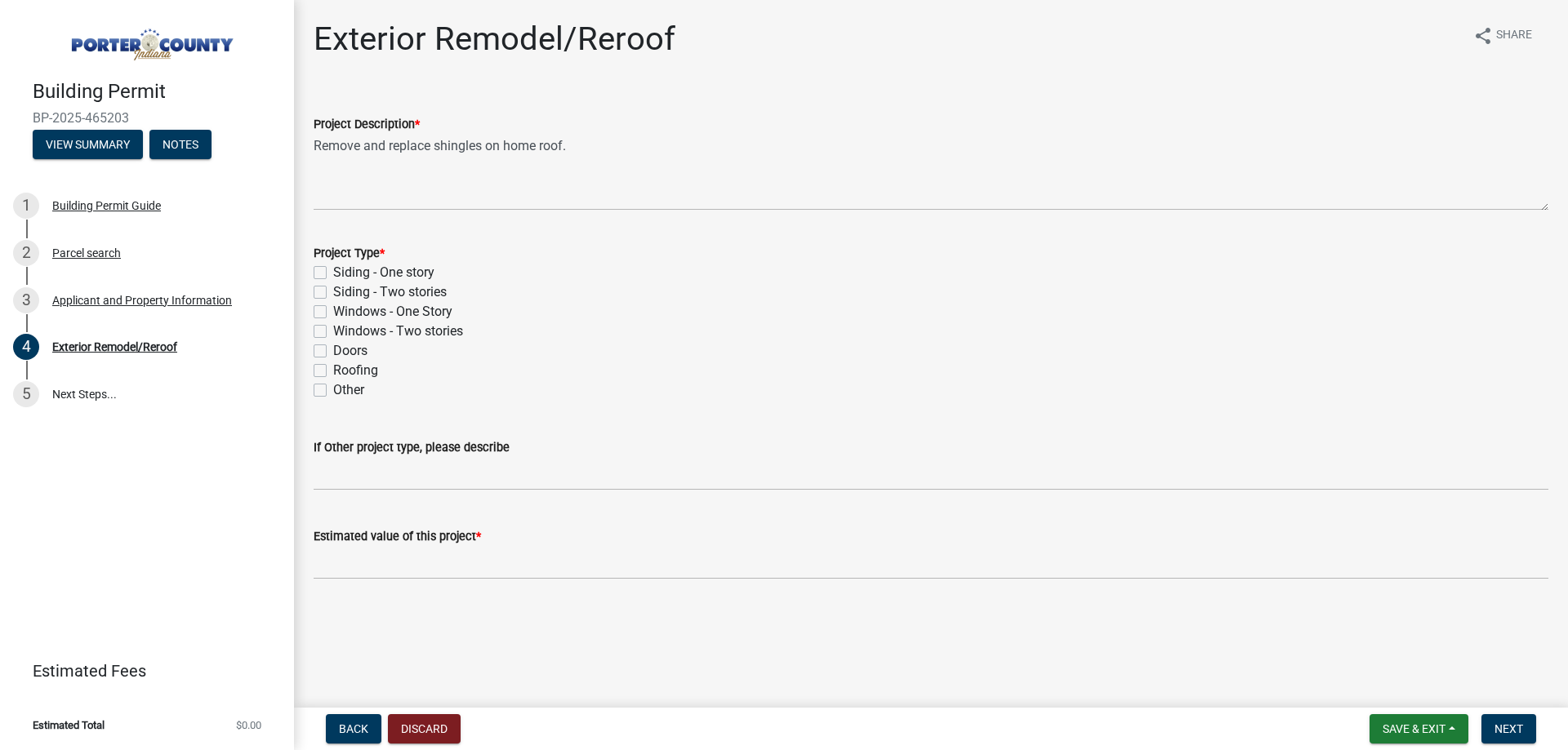
click at [345, 367] on label "Roofing" at bounding box center [356, 371] width 45 height 20
click at [344, 367] on input "Roofing" at bounding box center [339, 367] width 11 height 11
checkbox input "true"
checkbox input "false"
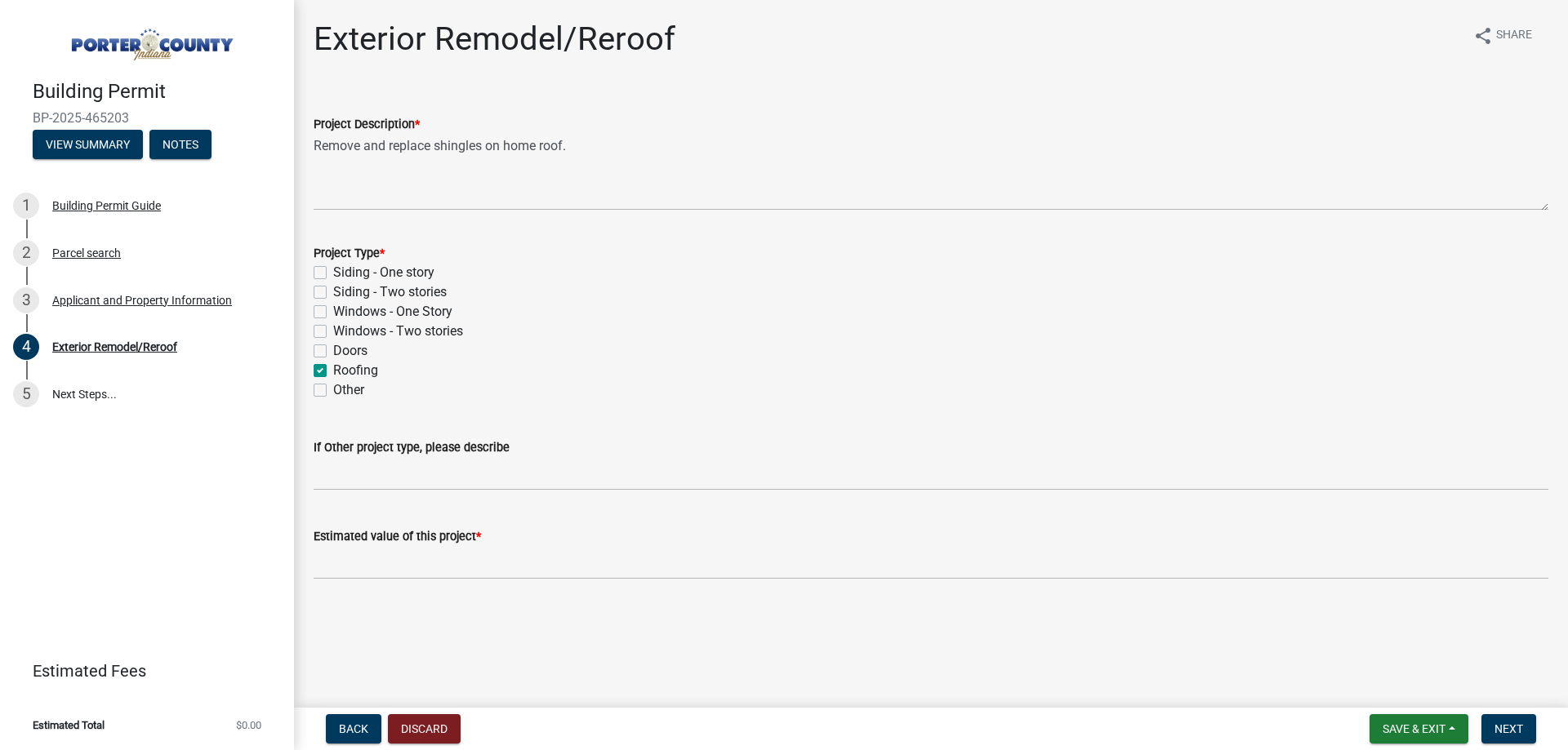
checkbox input "false"
checkbox input "true"
checkbox input "false"
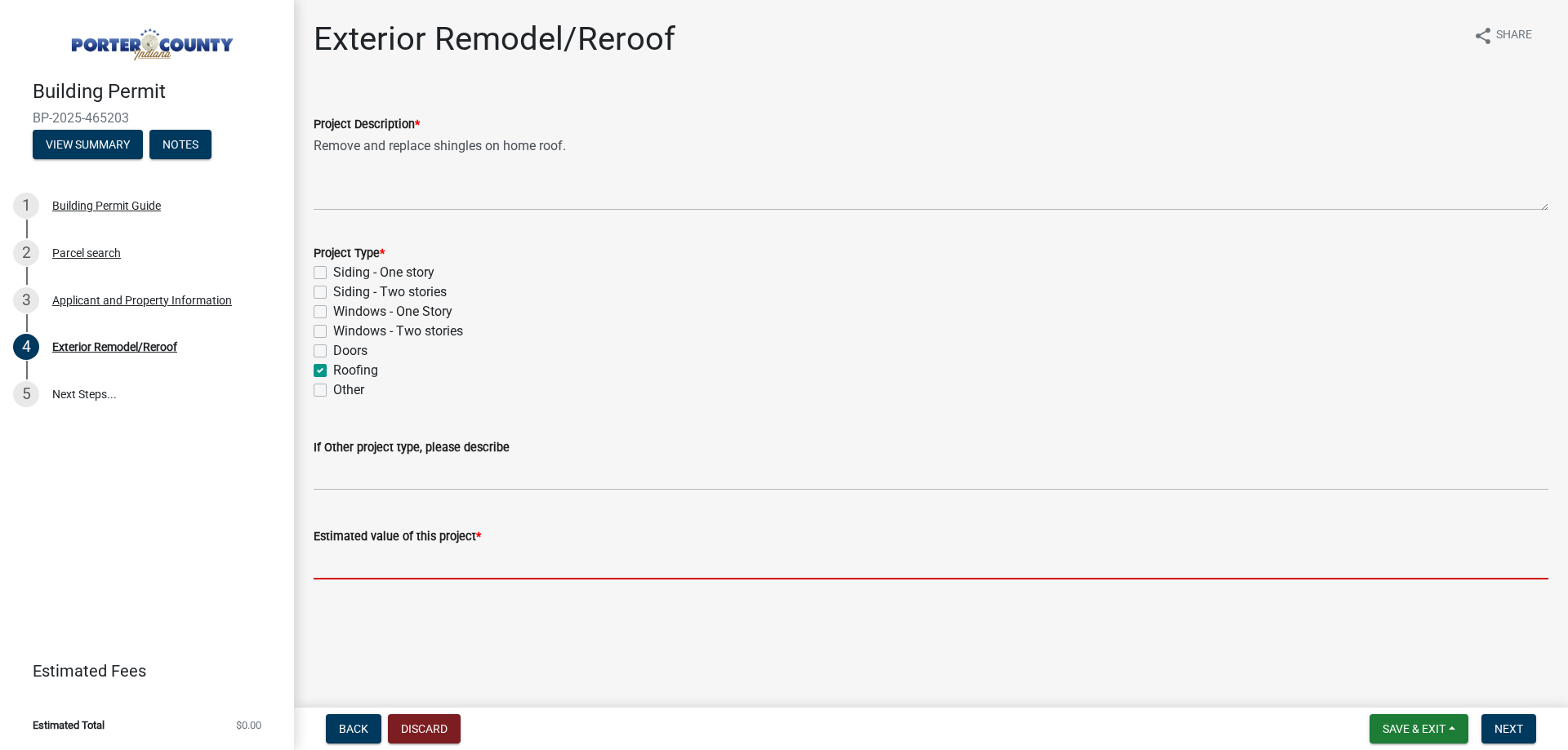
click at [386, 548] on input "text" at bounding box center [931, 562] width 1235 height 33
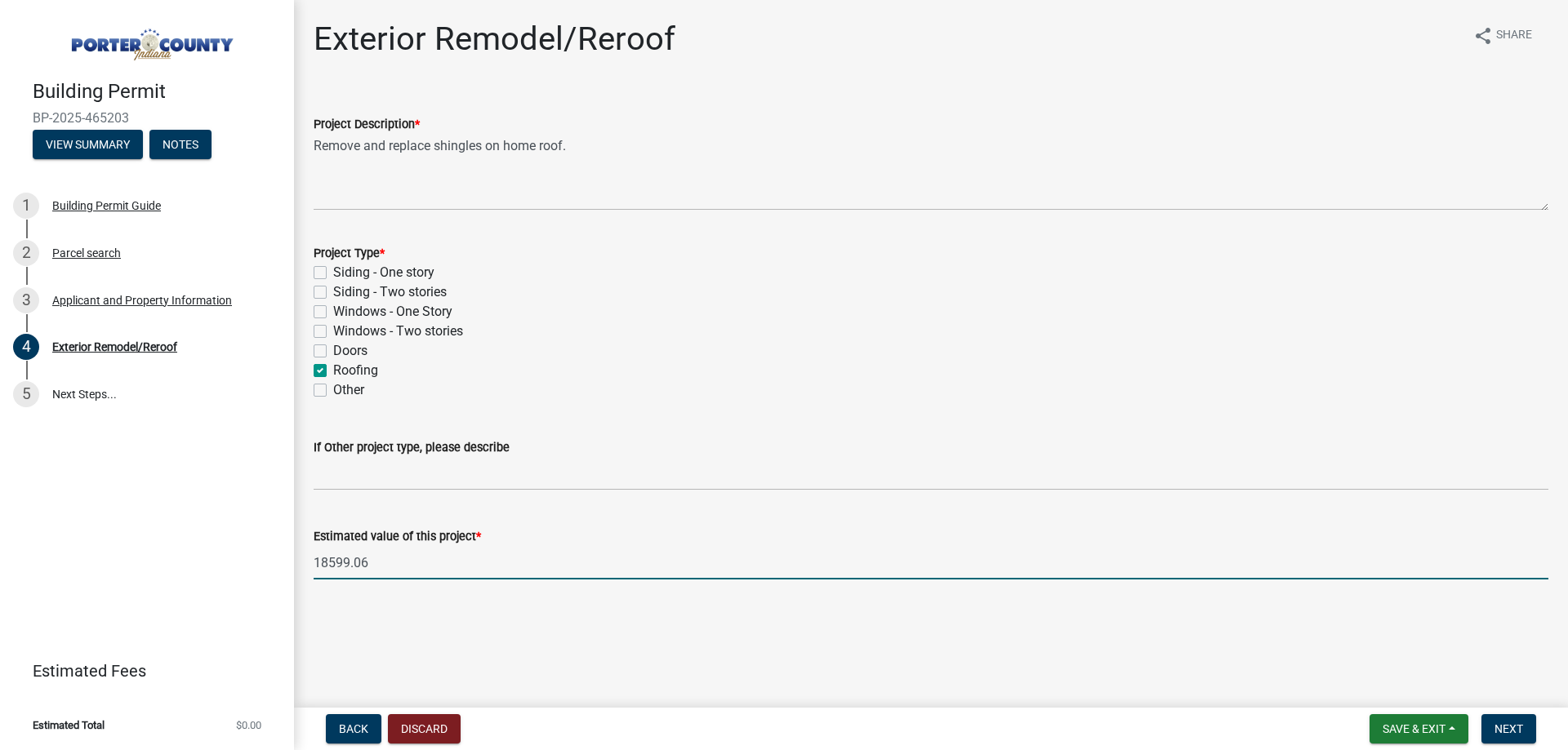
type input "18599.06"
click at [1525, 713] on nav "Back Discard Save & Exit Save Save & Exit Next" at bounding box center [931, 729] width 1274 height 43
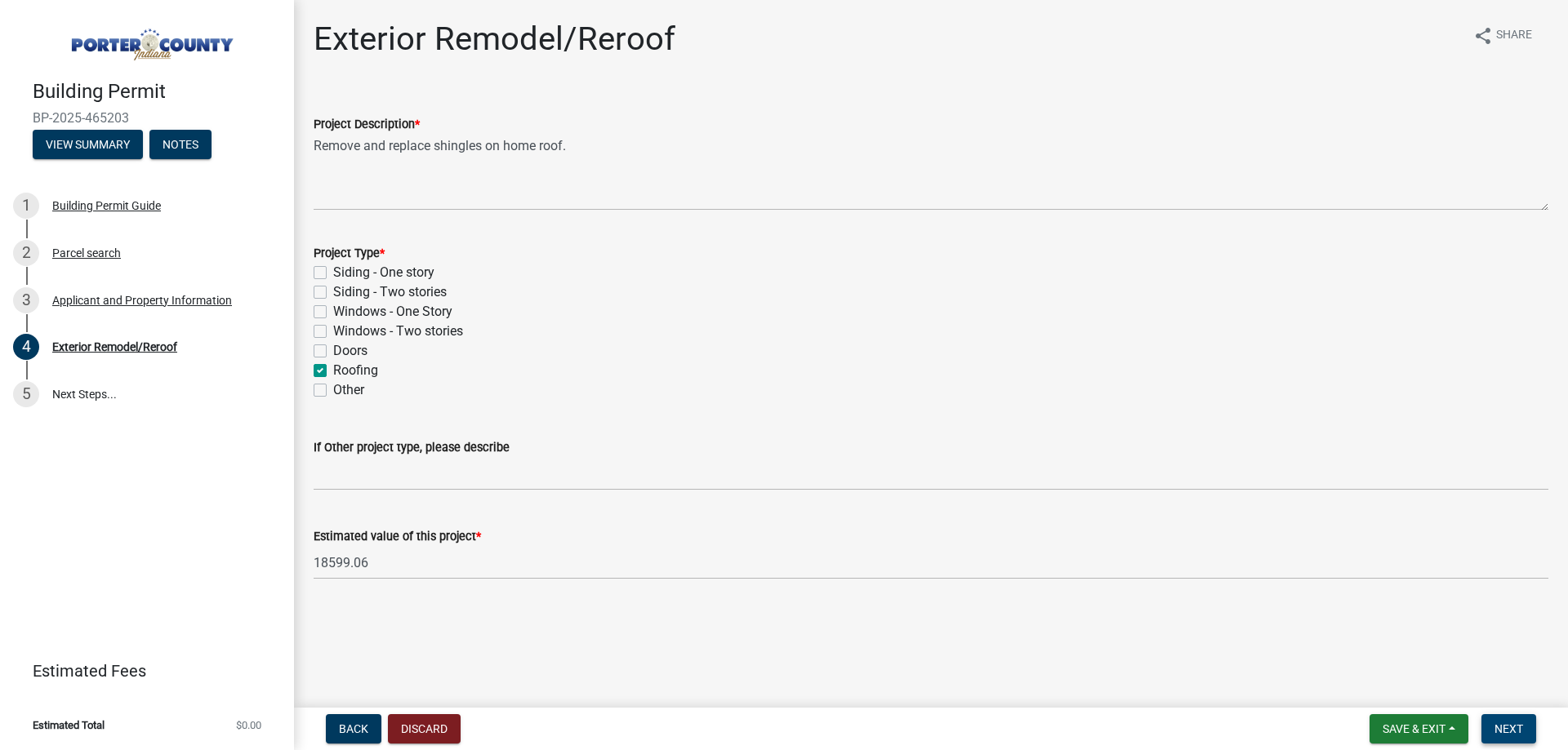
click at [1513, 738] on button "Next" at bounding box center [1508, 729] width 55 height 29
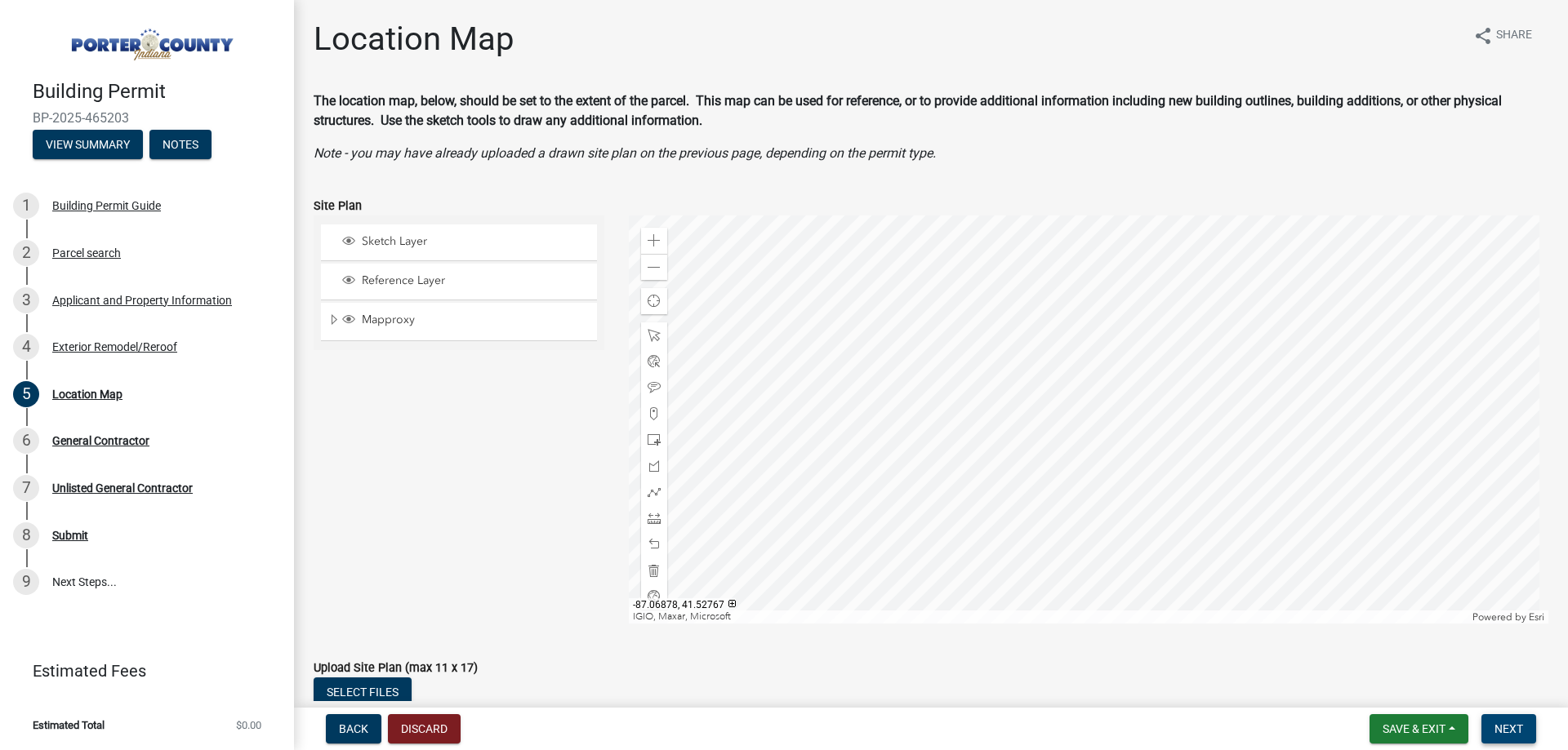
click at [1507, 737] on button "Next" at bounding box center [1508, 729] width 55 height 29
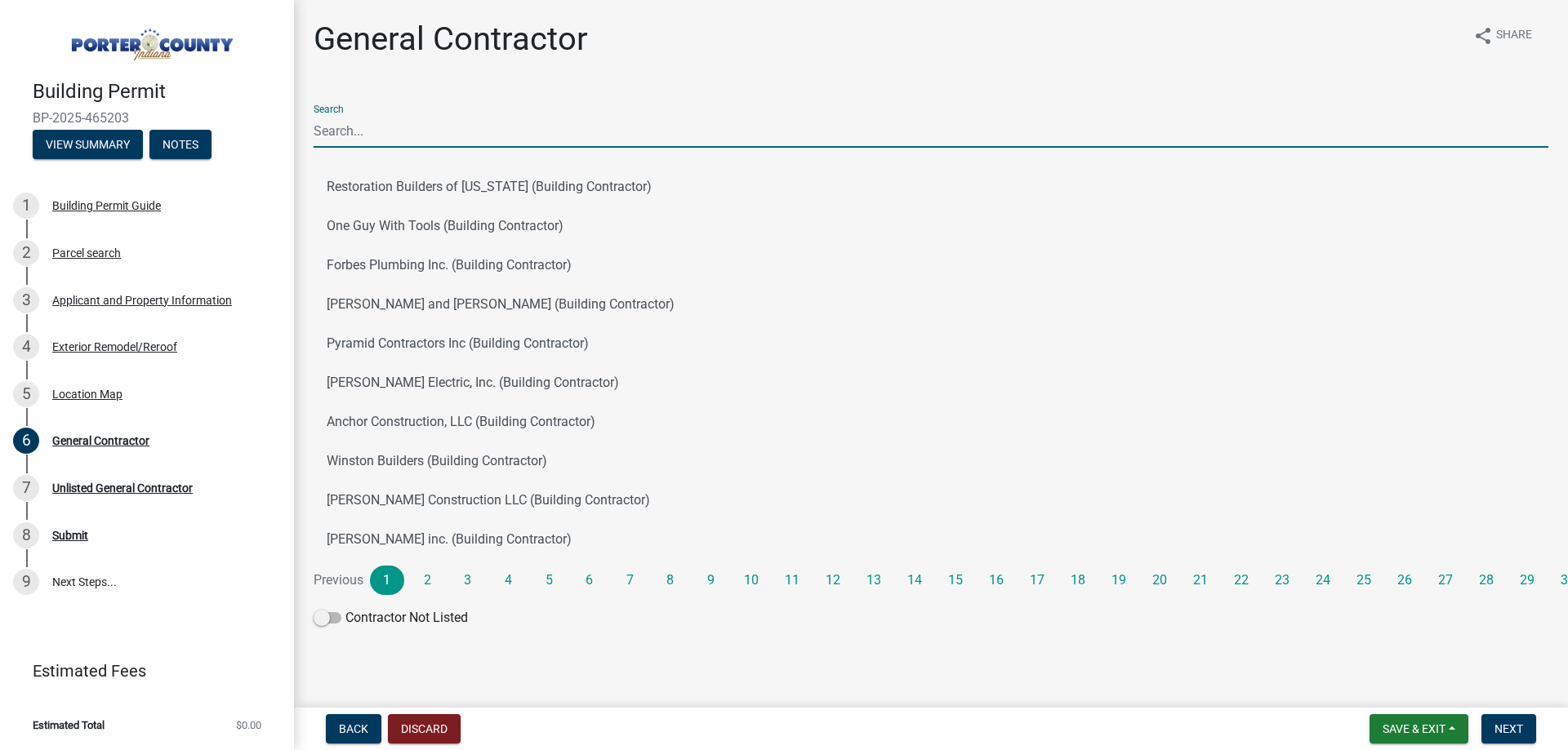
click at [558, 140] on input "Search" at bounding box center [931, 131] width 1235 height 33
type input "J & B West"
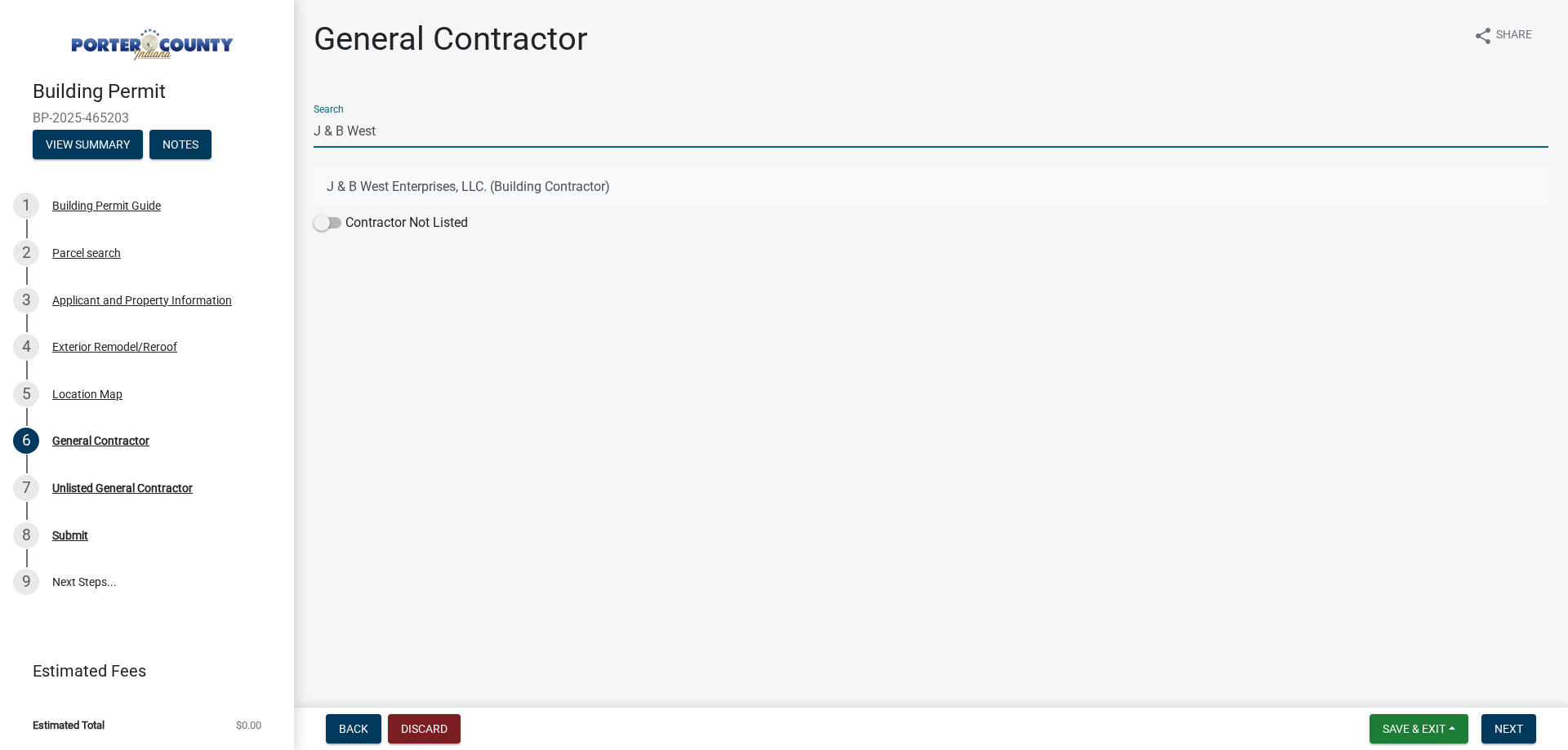
click at [459, 181] on button "J & B West Enterprises, LLC. (Building Contractor)" at bounding box center [931, 187] width 1235 height 39
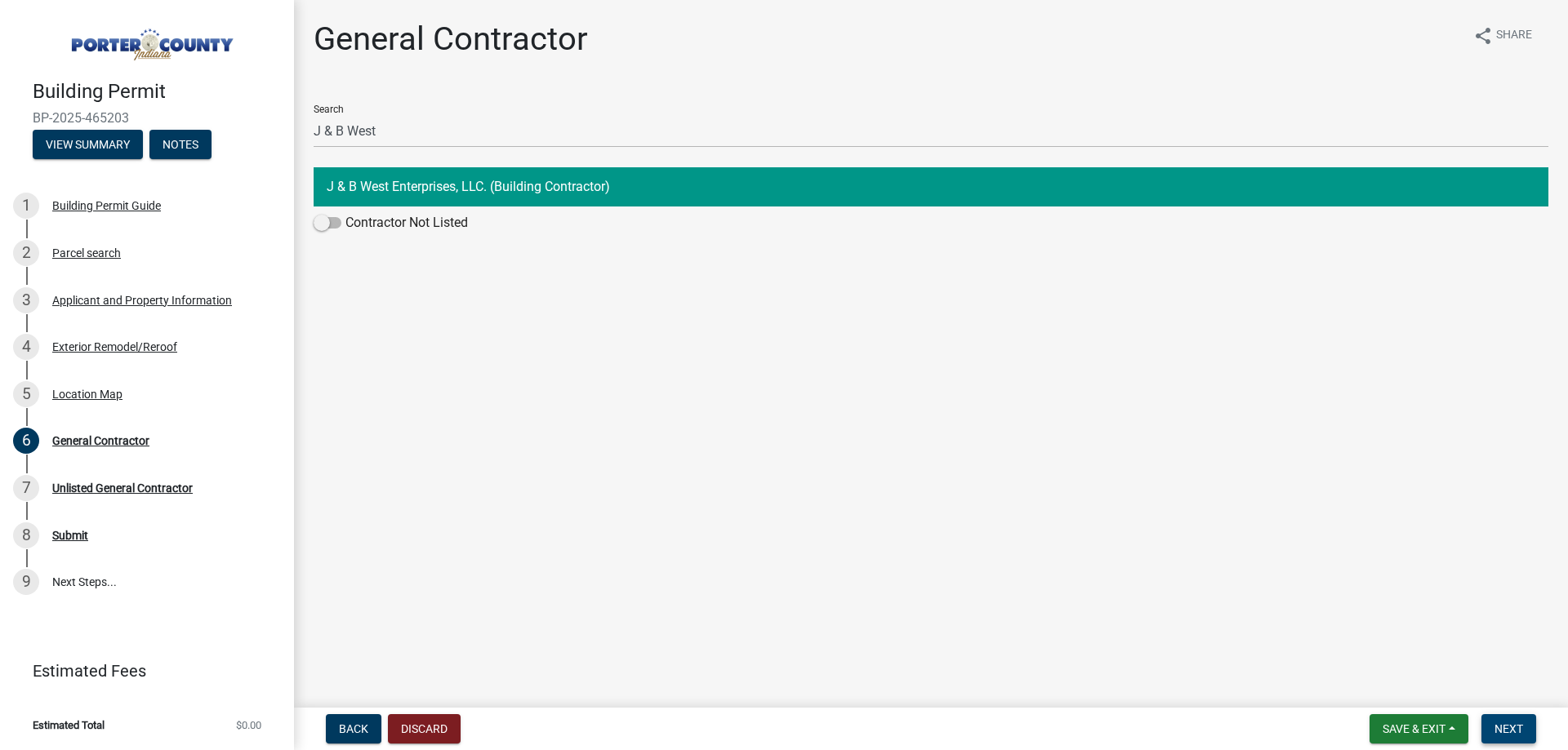
click at [1524, 735] on button "Next" at bounding box center [1508, 729] width 55 height 29
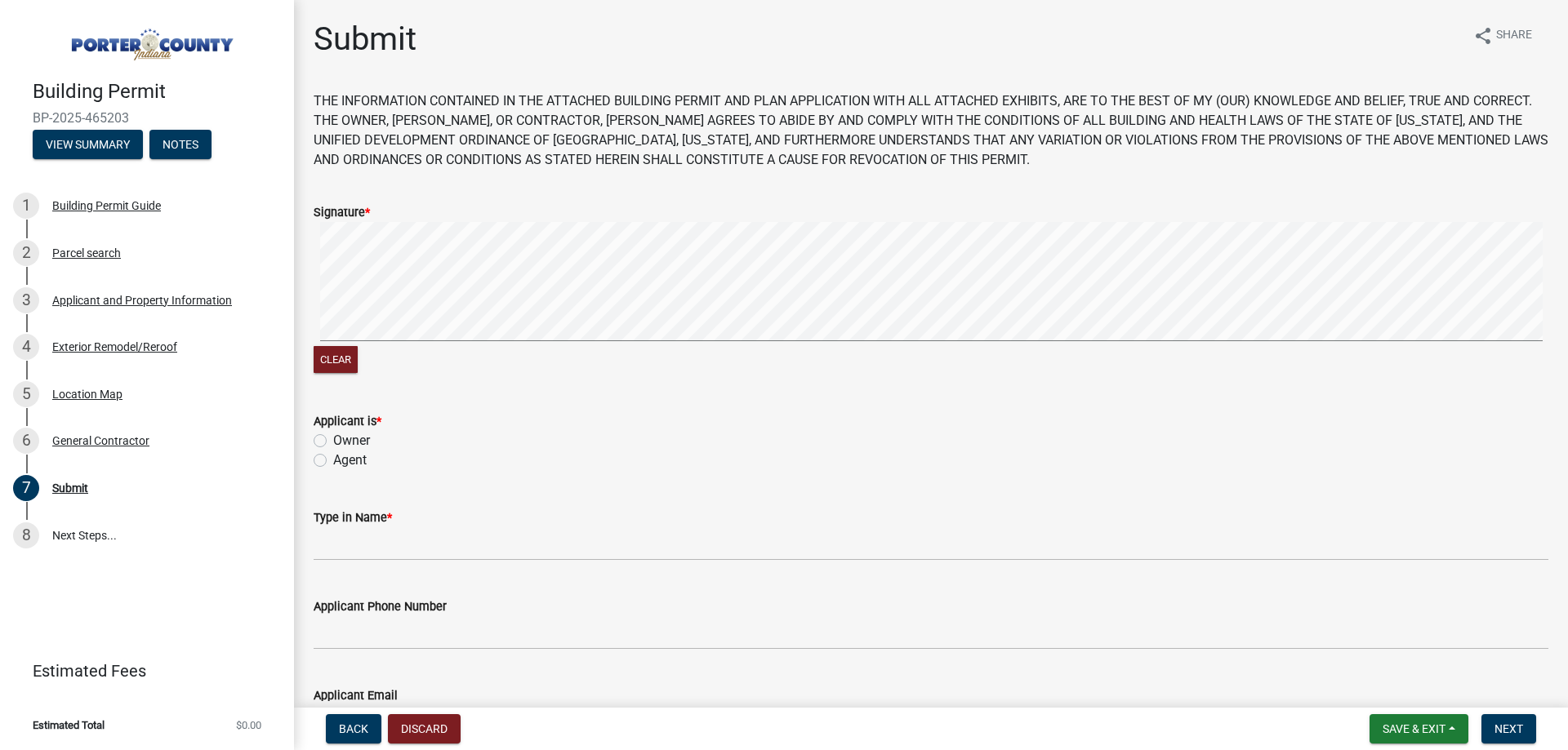
click at [356, 458] on label "Agent" at bounding box center [350, 460] width 33 height 20
click at [344, 458] on input "Agent" at bounding box center [339, 456] width 11 height 11
radio input "true"
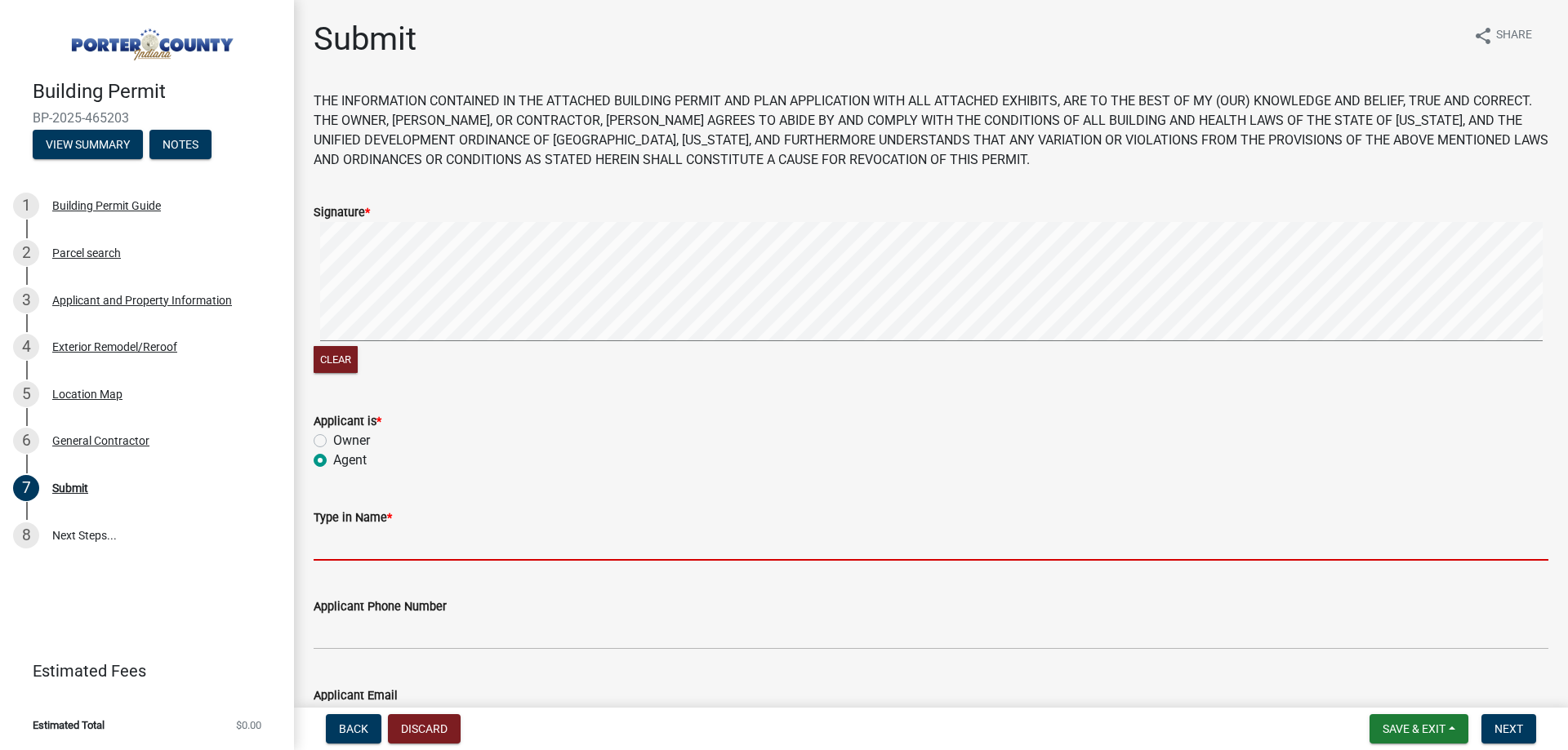
drag, startPoint x: 381, startPoint y: 553, endPoint x: 385, endPoint y: 561, distance: 8.9
click at [381, 553] on input "Type in Name *" at bounding box center [931, 544] width 1235 height 33
type input "[PERSON_NAME]"
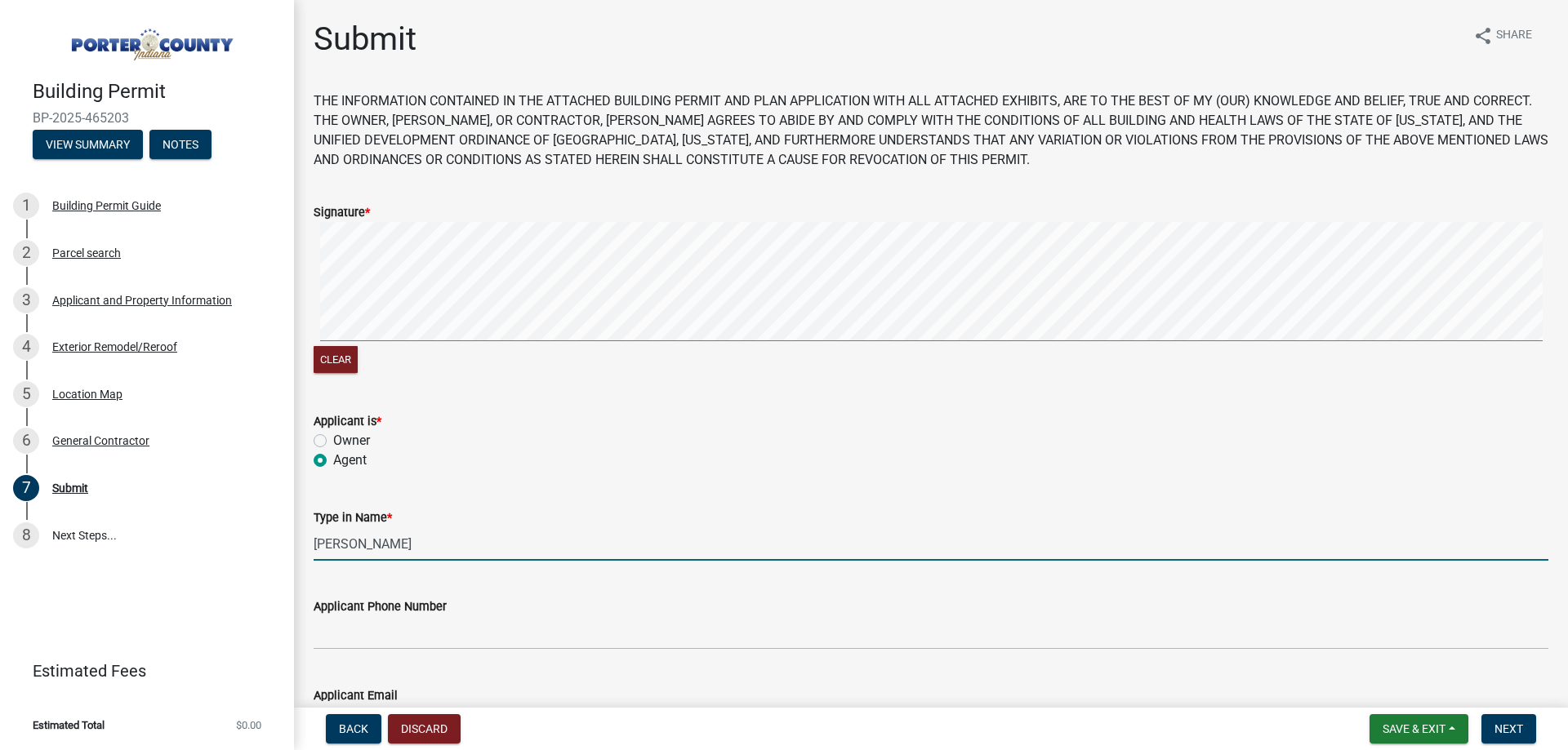
type input "[PERSON_NAME][EMAIL_ADDRESS][DOMAIN_NAME]"
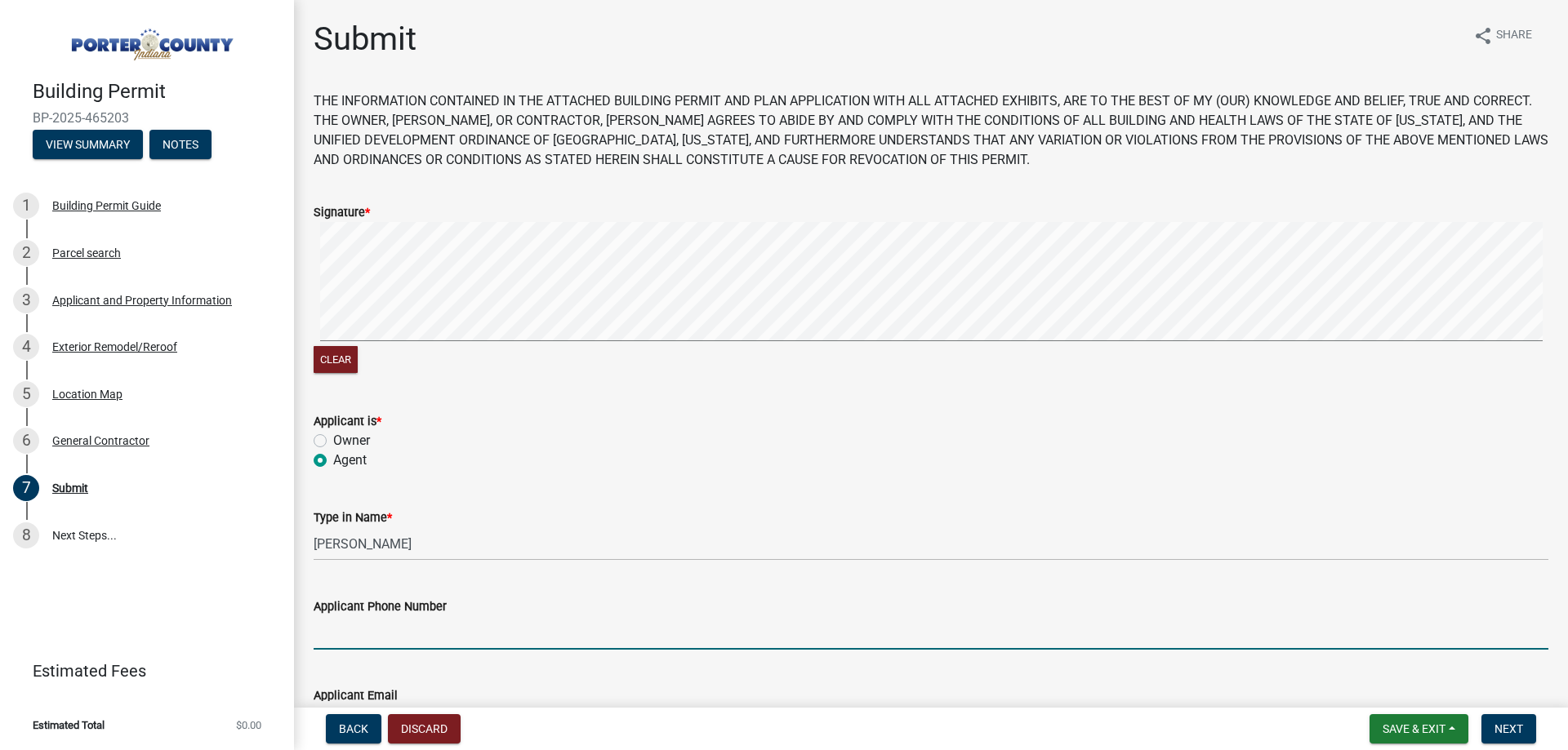
click at [403, 624] on input "Applicant Phone Number" at bounding box center [931, 633] width 1235 height 33
type input "2193636151"
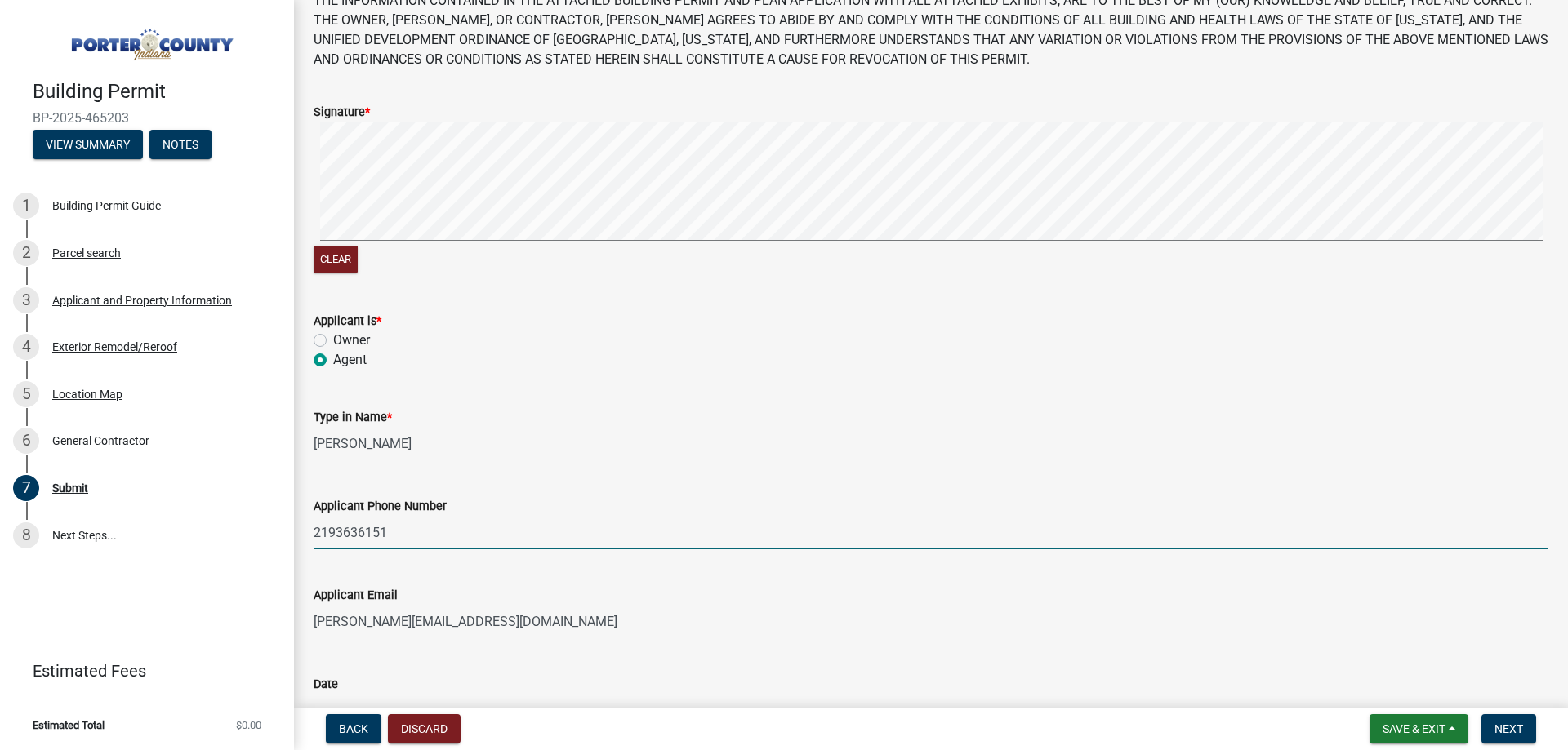
scroll to position [215, 0]
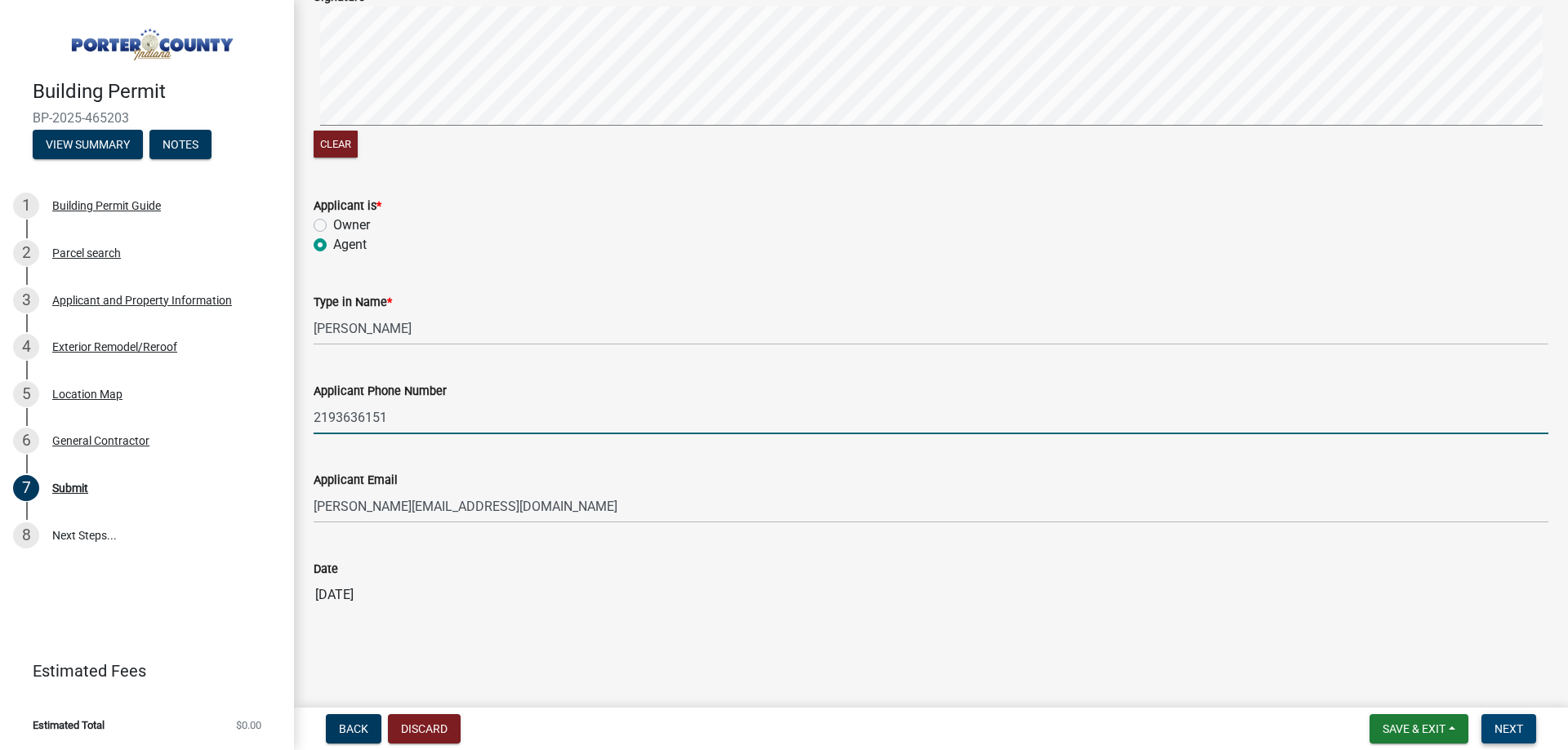
click at [1501, 725] on span "Next" at bounding box center [1509, 729] width 29 height 13
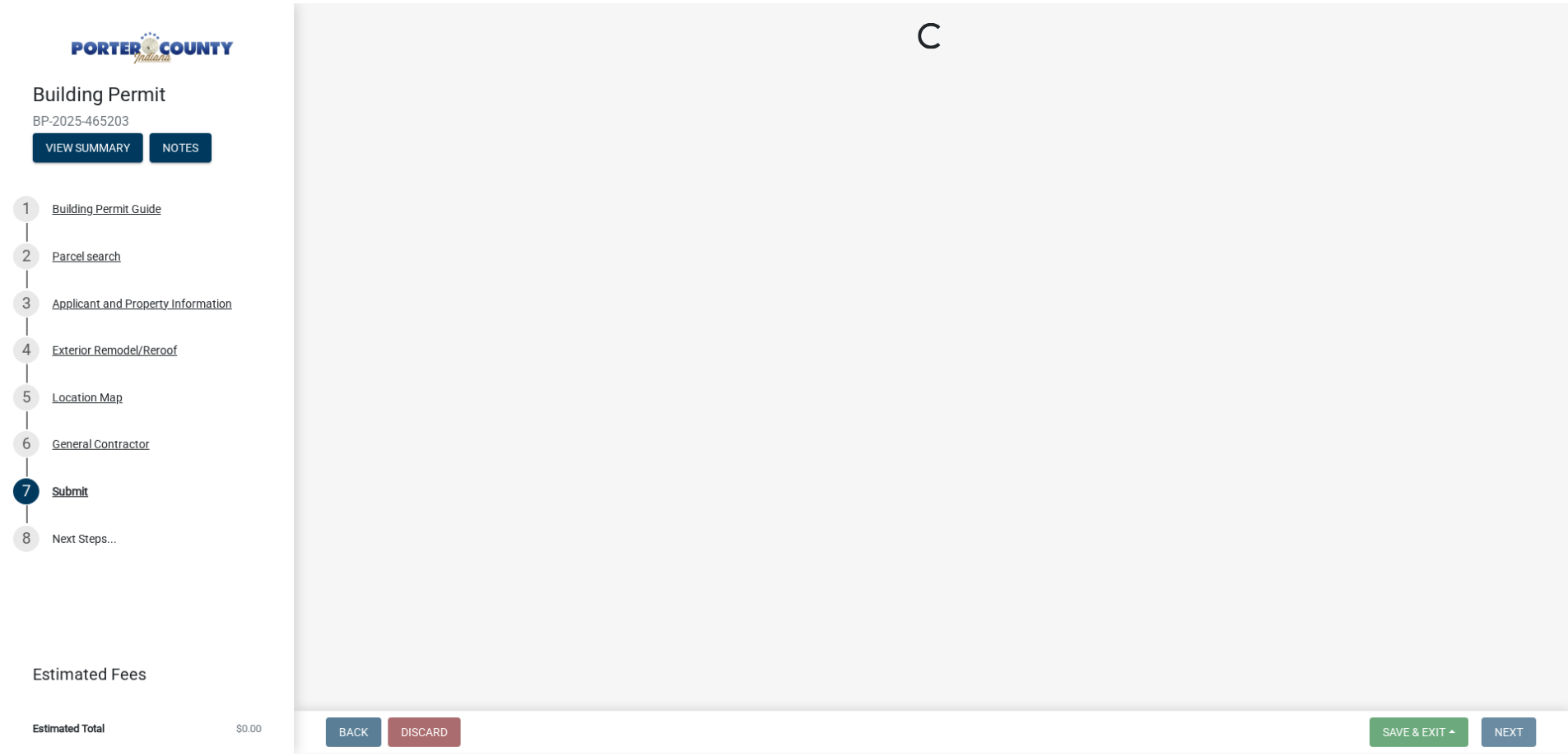
scroll to position [0, 0]
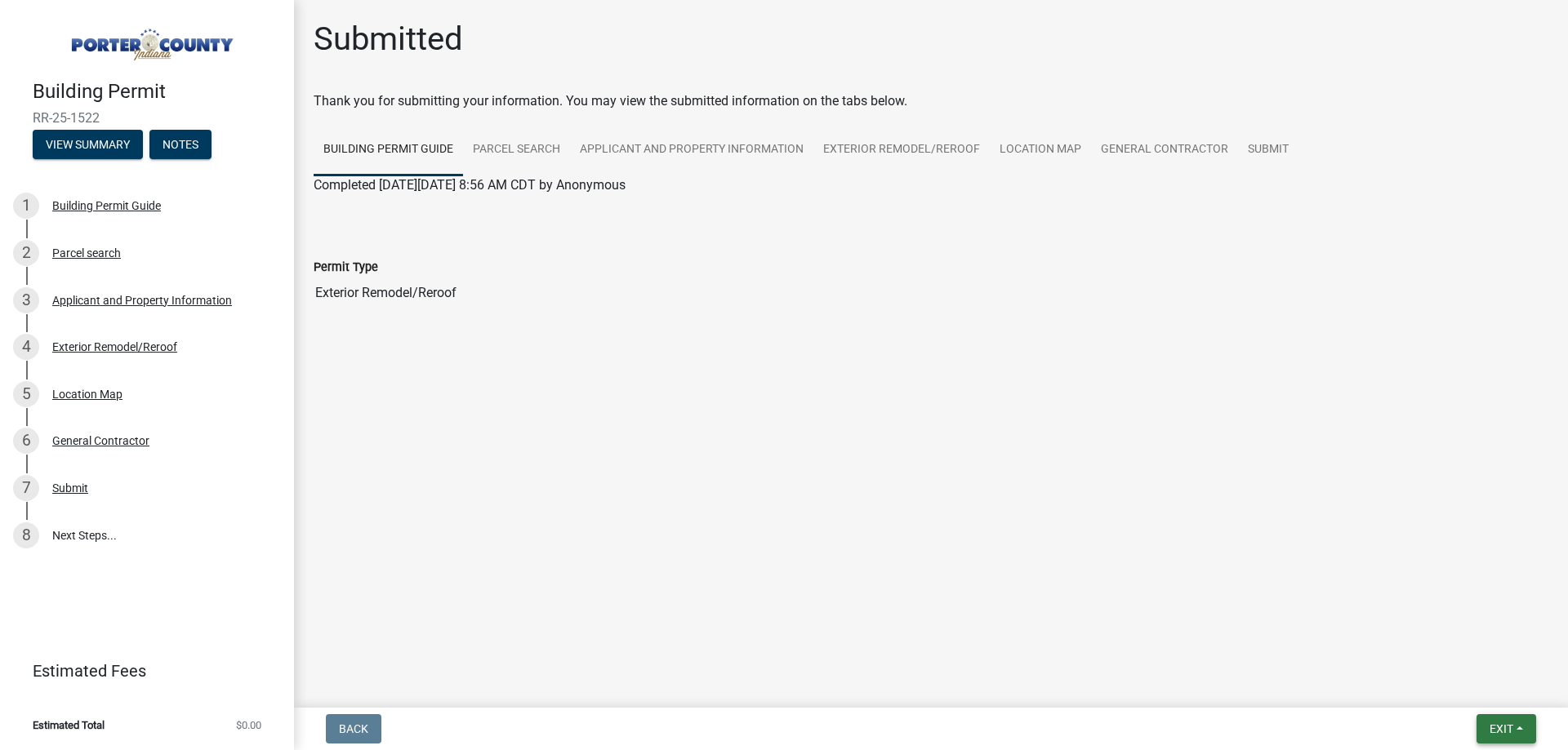
click at [1510, 735] on span "Exit" at bounding box center [1501, 729] width 23 height 13
drag, startPoint x: 1496, startPoint y: 682, endPoint x: 1532, endPoint y: 685, distance: 36.1
click at [1494, 682] on button "Save & Exit" at bounding box center [1471, 687] width 131 height 39
